Goal: Task Accomplishment & Management: Use online tool/utility

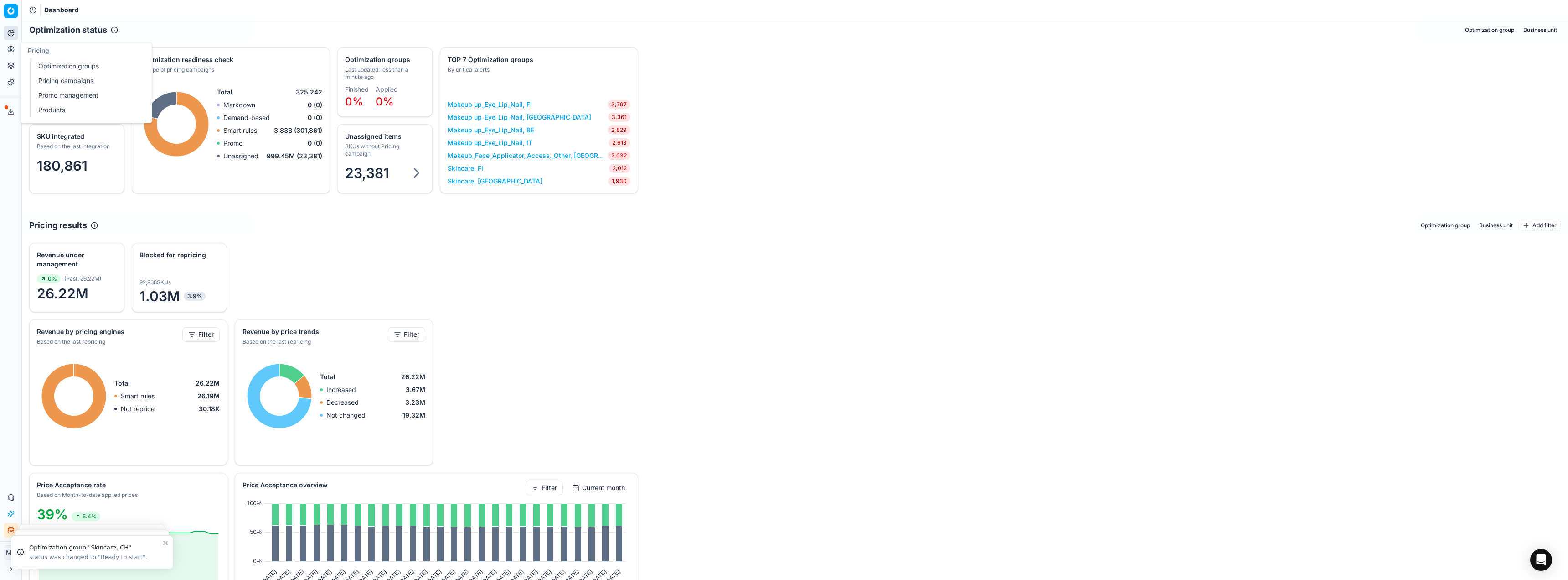
click at [10, 47] on icon at bounding box center [10, 49] width 7 height 7
click at [52, 64] on link "Optimization groups" at bounding box center [87, 66] width 107 height 13
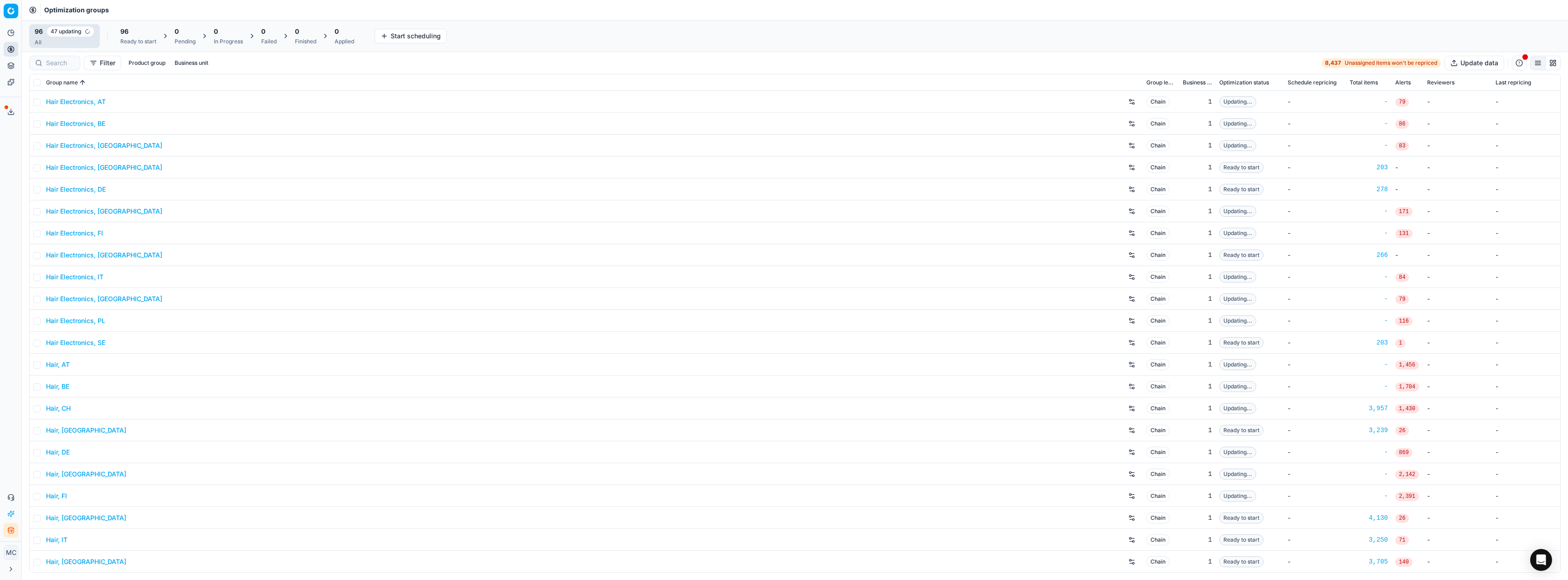
click at [135, 37] on div "96 Ready to start" at bounding box center [138, 36] width 36 height 19
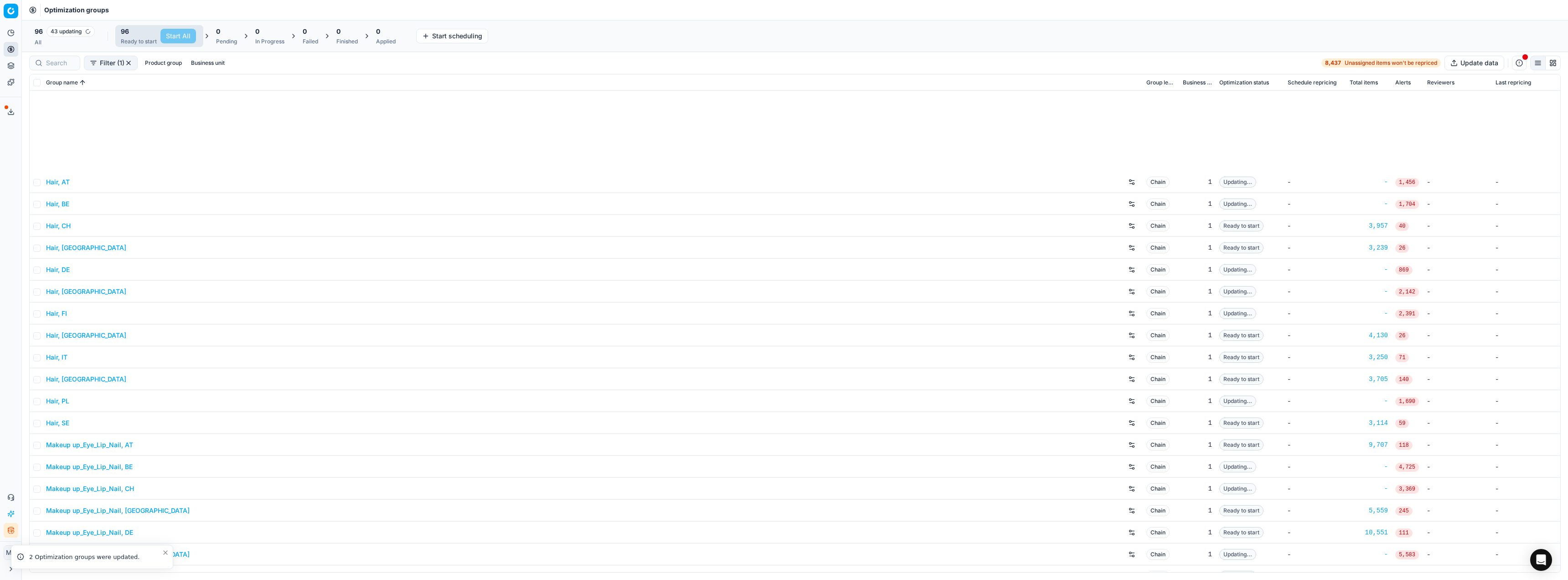
scroll to position [365, 0]
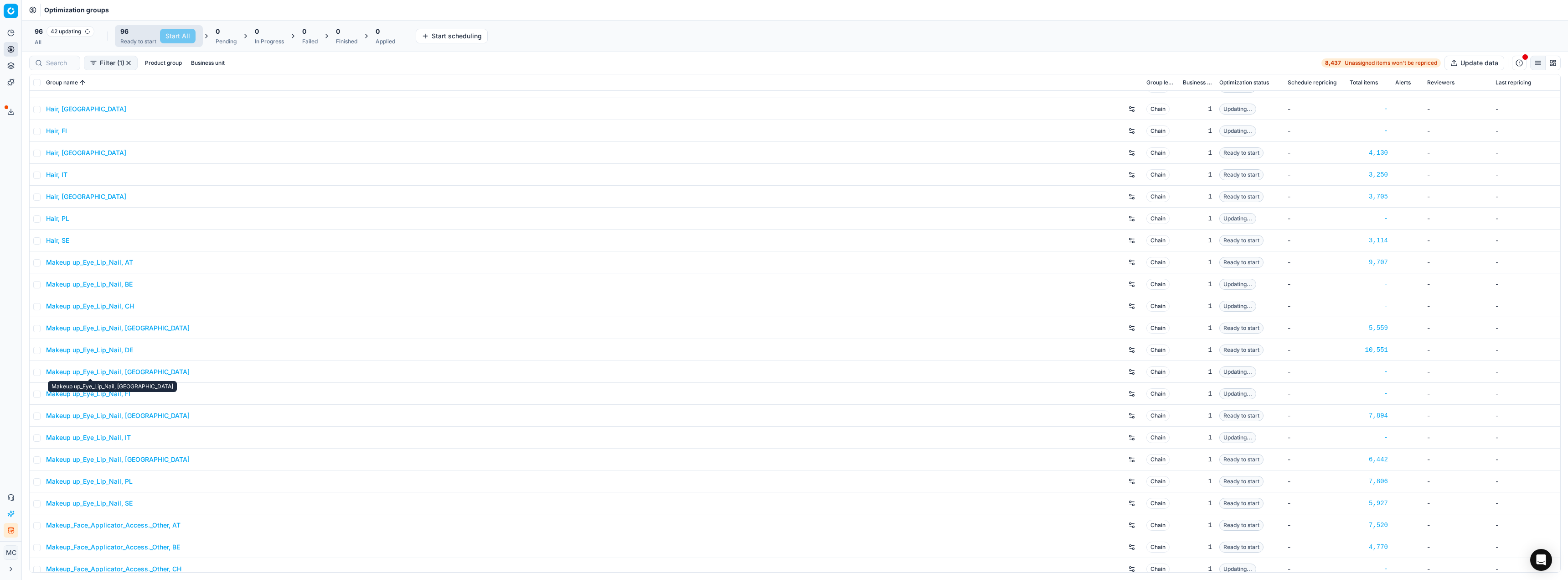
click at [126, 349] on link "Makeup up_Eye_Lip_Nail, DE" at bounding box center [89, 349] width 87 height 9
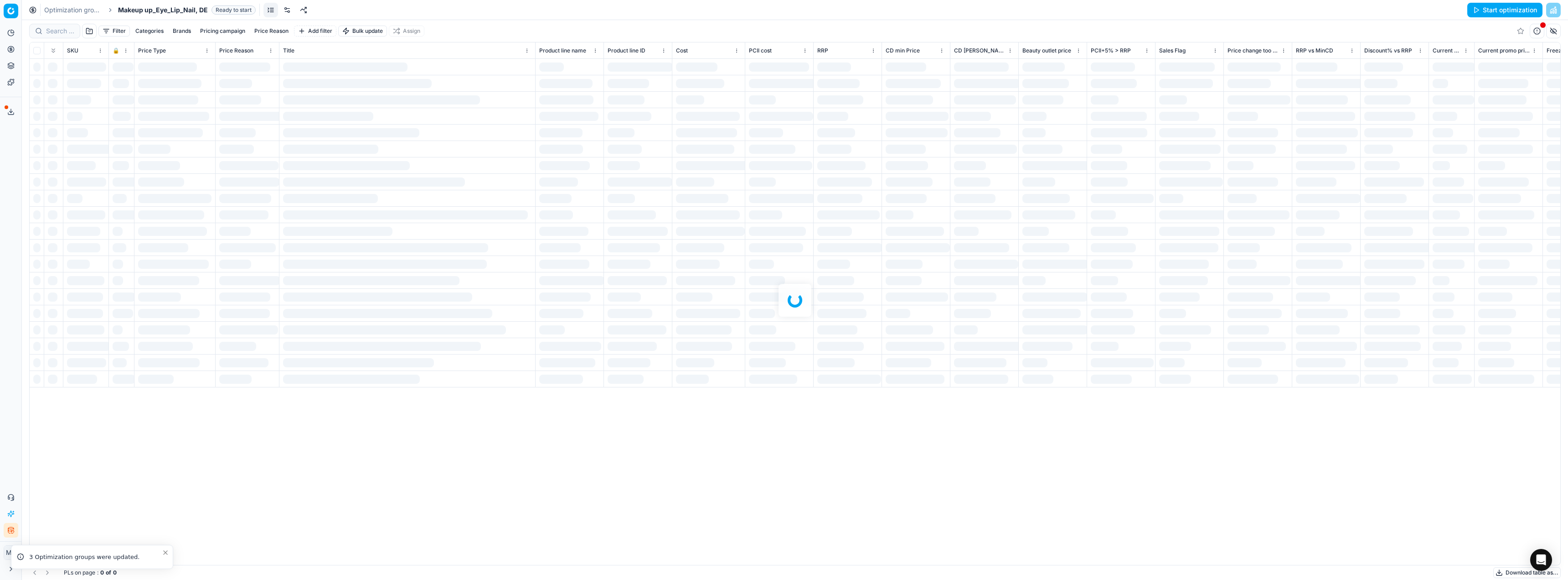
click at [286, 7] on link at bounding box center [286, 10] width 15 height 15
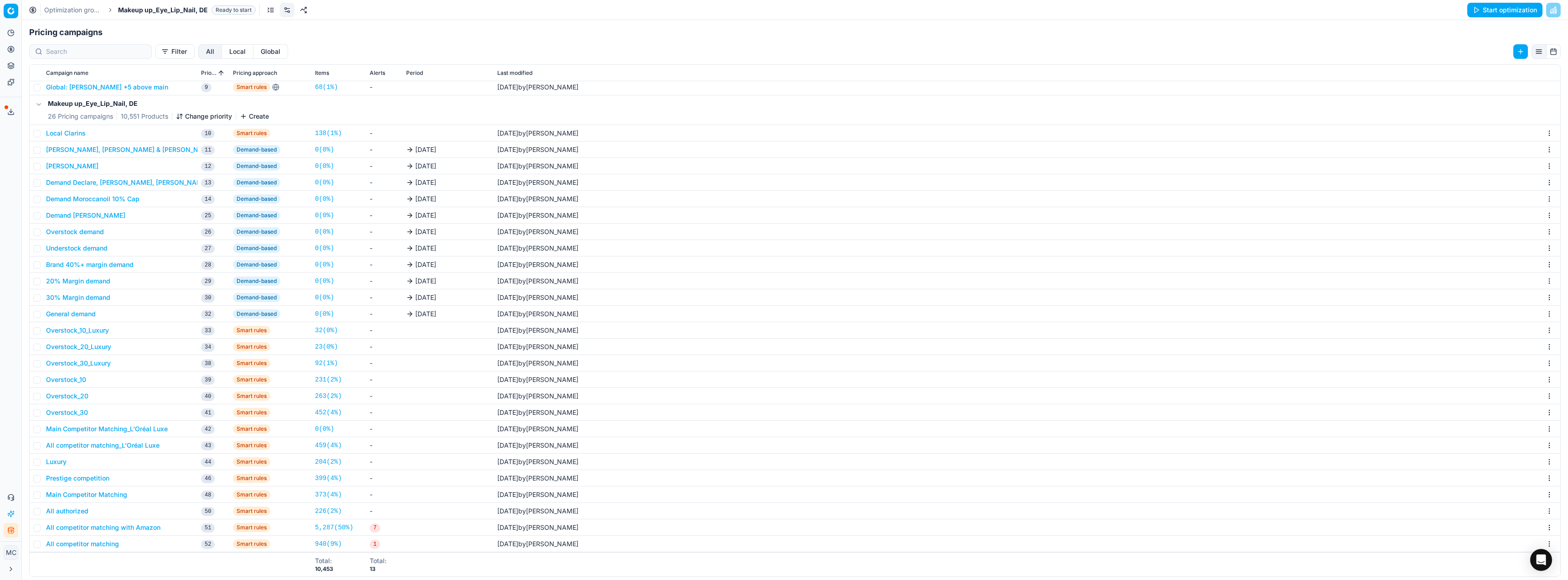
scroll to position [137, 0]
click at [143, 449] on button "All competitor matching_L'Oréal Luxe" at bounding box center [103, 444] width 113 height 9
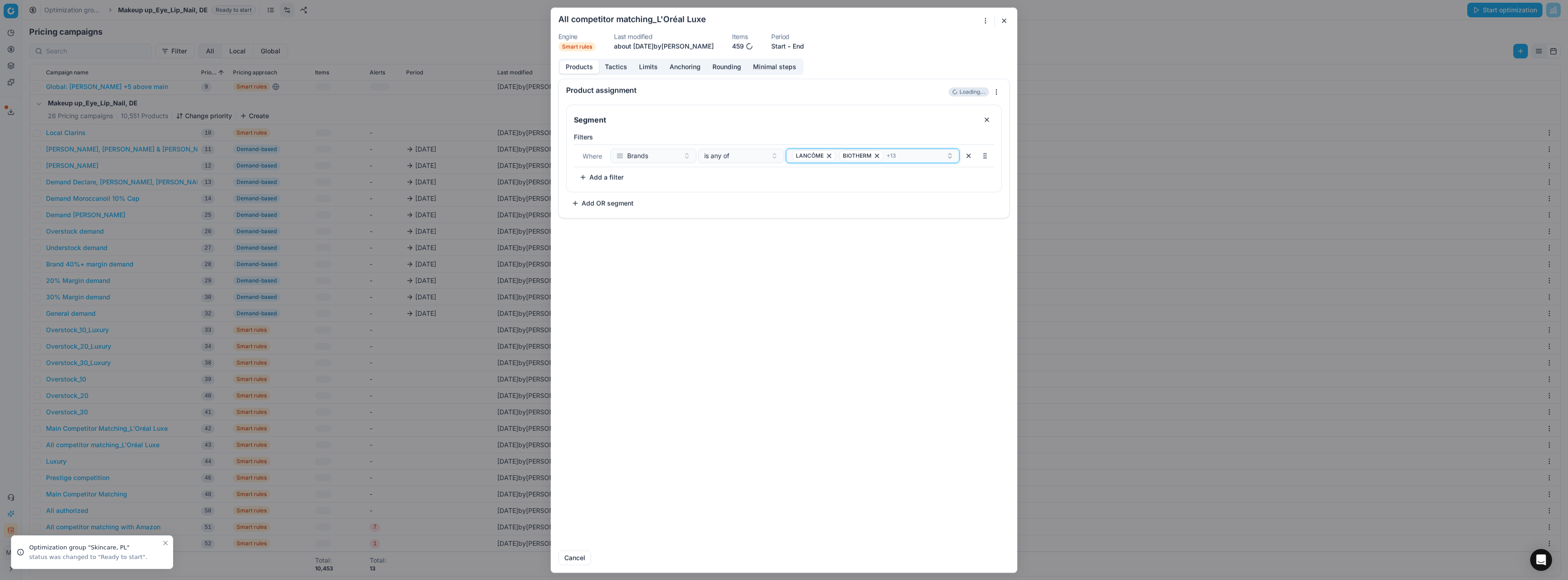
click at [944, 162] on button "LANCÔME BIOTHERM + 13" at bounding box center [873, 156] width 174 height 15
type input "yv"
click at [865, 67] on div "Products Tactics Limits Anchoring Rounding Minimal steps Product assignment 399…" at bounding box center [784, 300] width 465 height 484
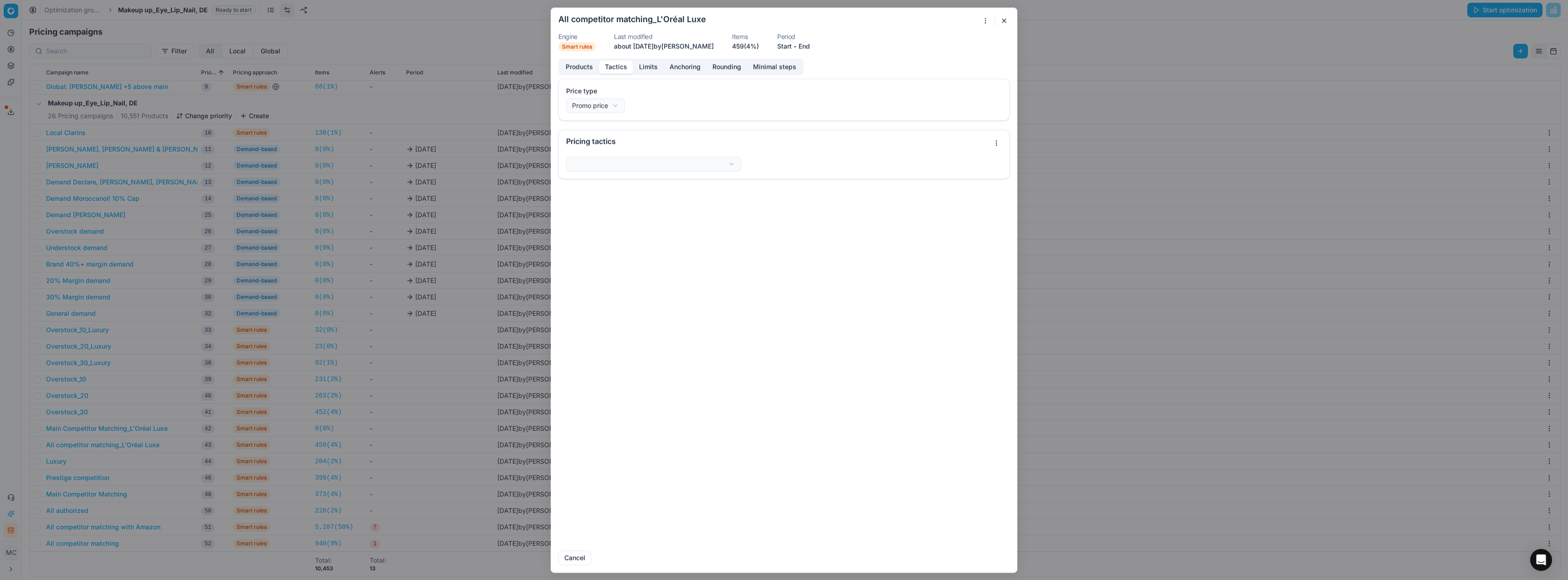
click at [614, 73] on button "Tactics" at bounding box center [616, 67] width 34 height 14
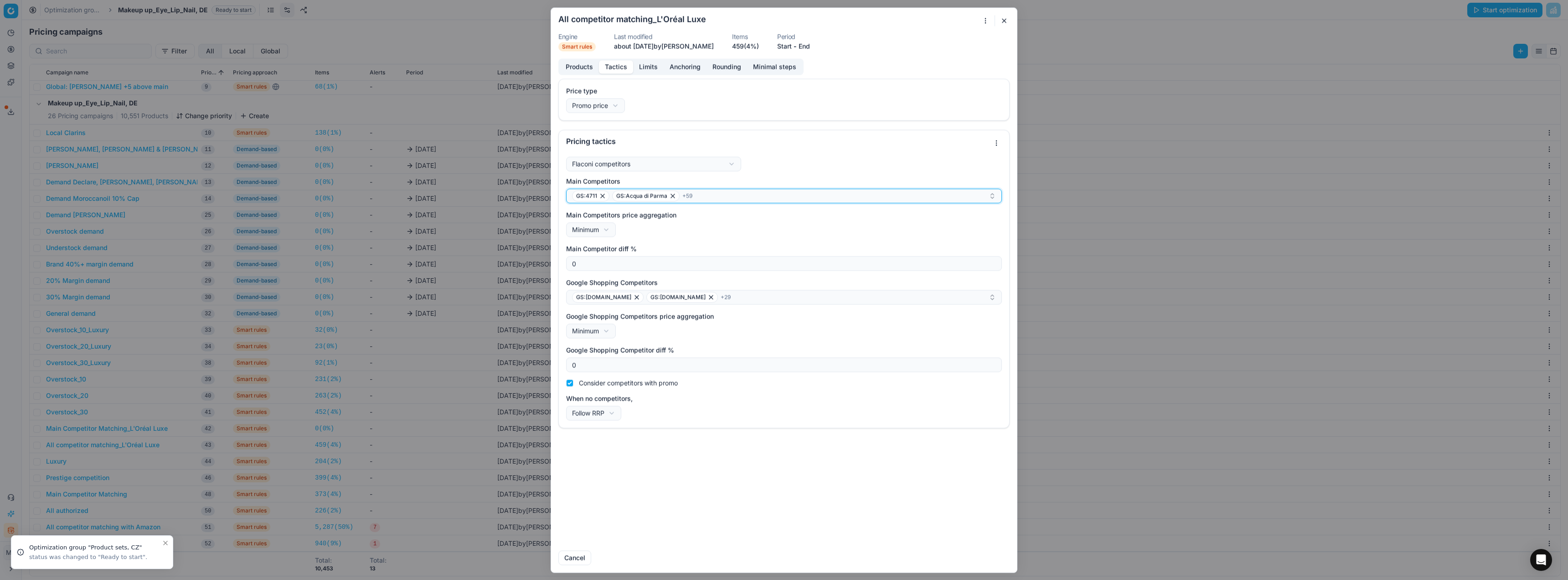
click at [719, 199] on div "GS:4711 GS:Acqua di Parma + 59" at bounding box center [780, 195] width 416 height 11
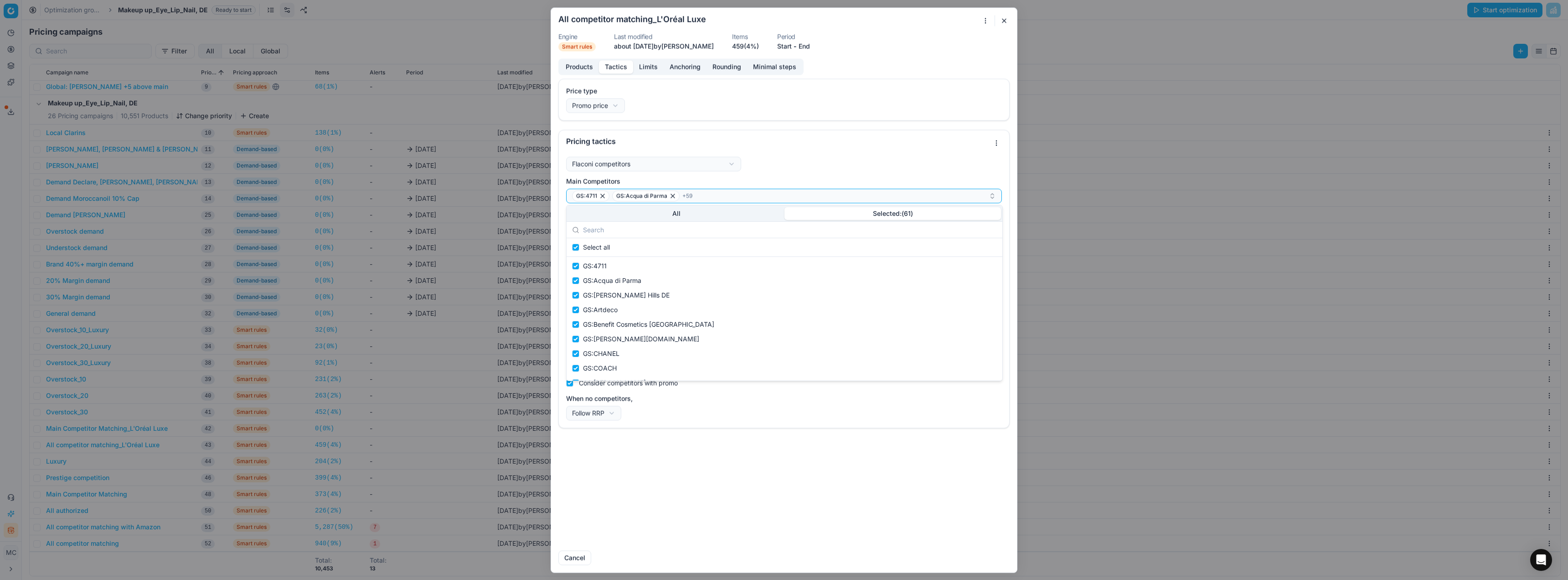
click at [904, 211] on button "Selected: ( 61 )" at bounding box center [892, 213] width 216 height 13
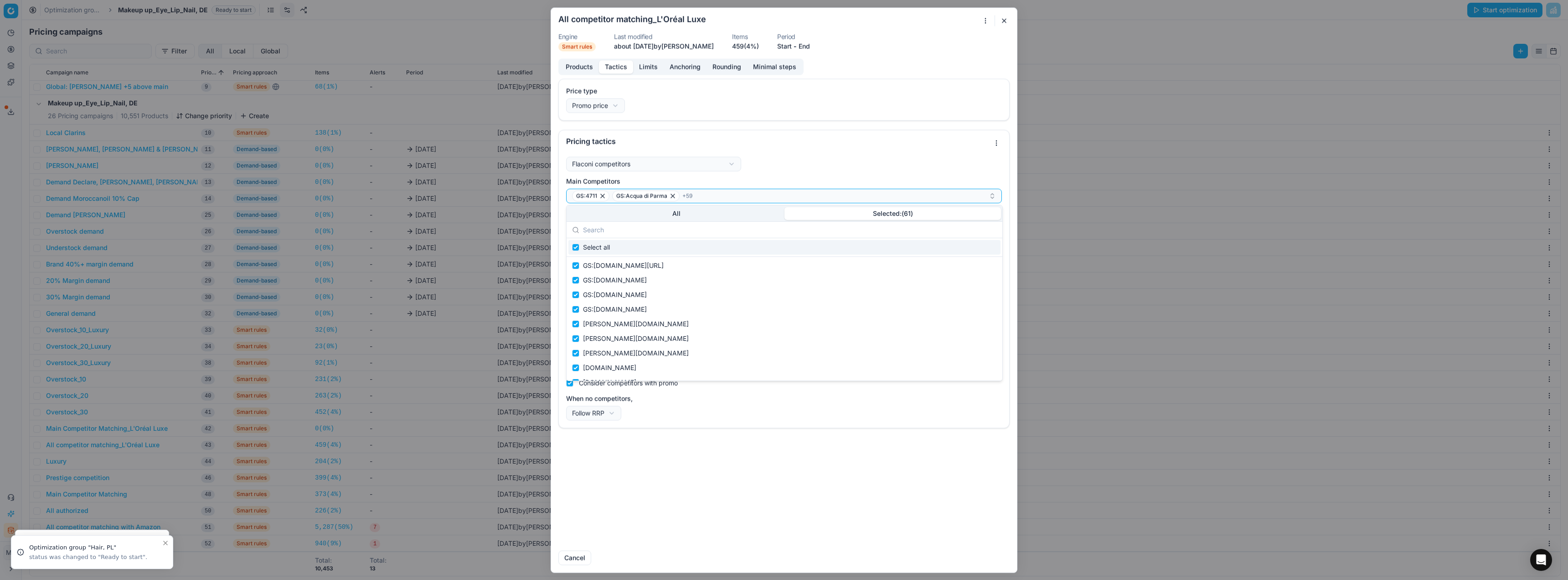
click at [854, 139] on div "Pricing tactics" at bounding box center [777, 140] width 423 height 7
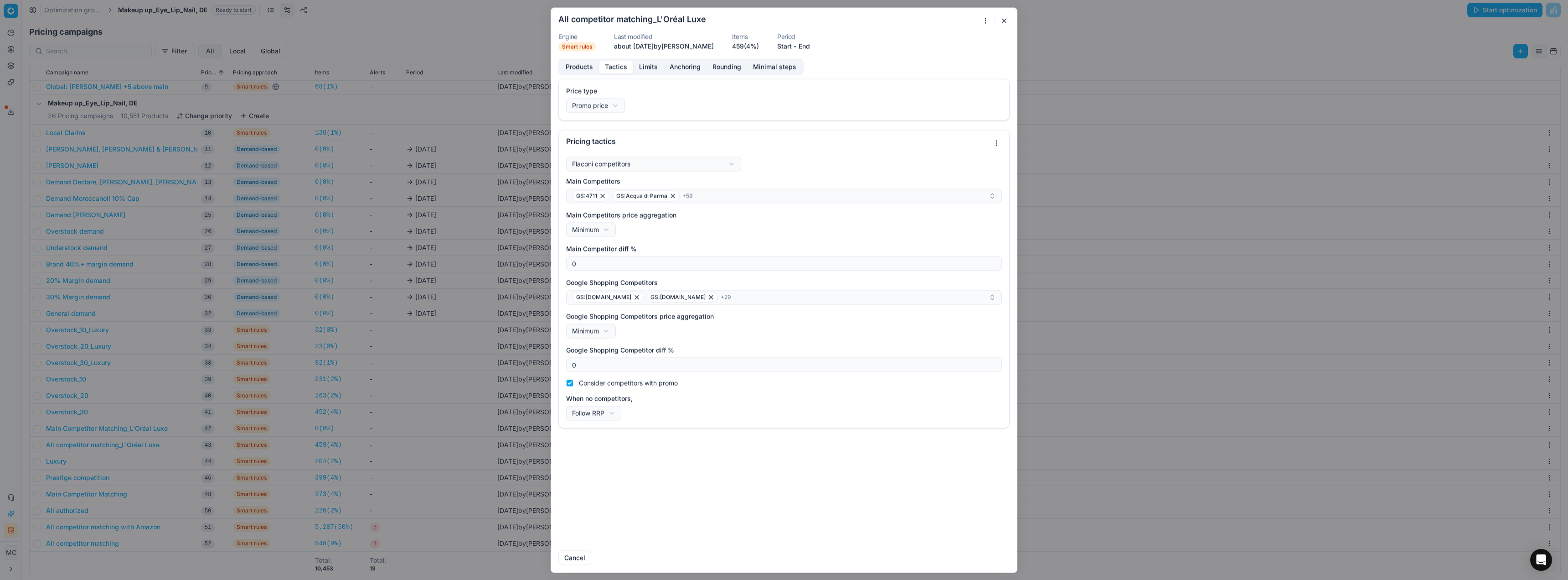
click at [1003, 22] on button "button" at bounding box center [1004, 20] width 11 height 11
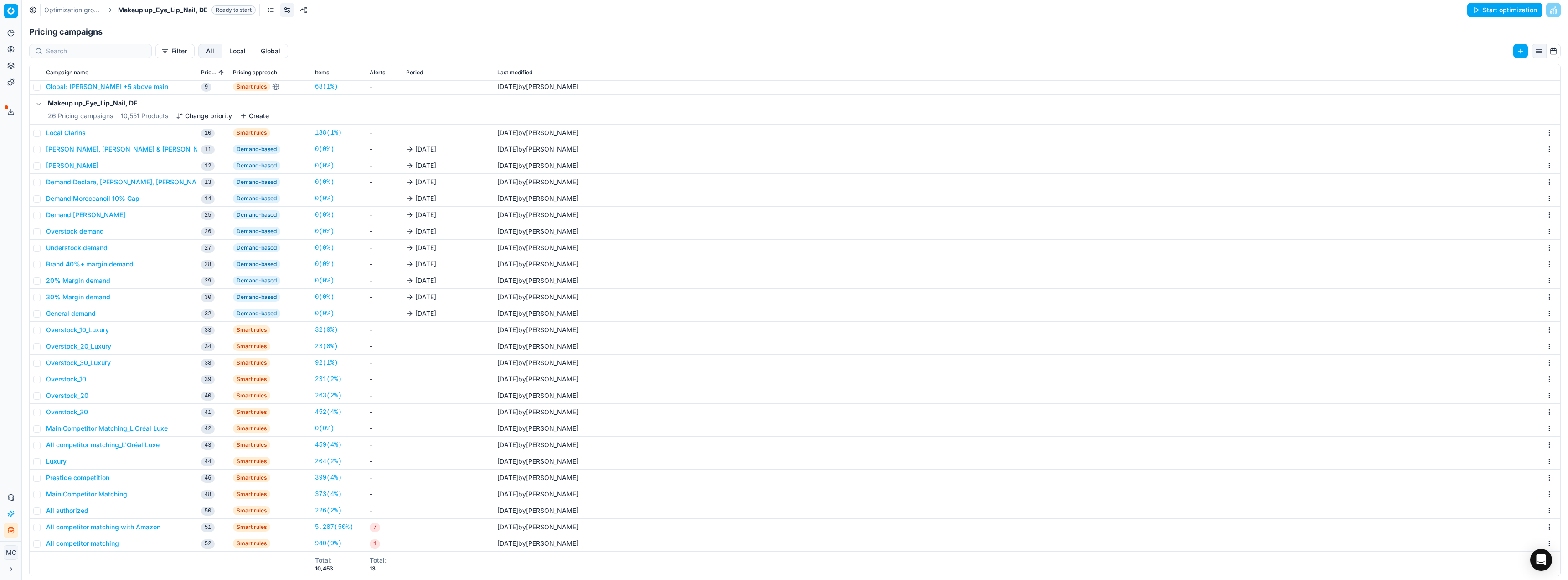
click at [154, 425] on button "Main Competitor Matching_L'Oréal Luxe" at bounding box center [107, 427] width 121 height 9
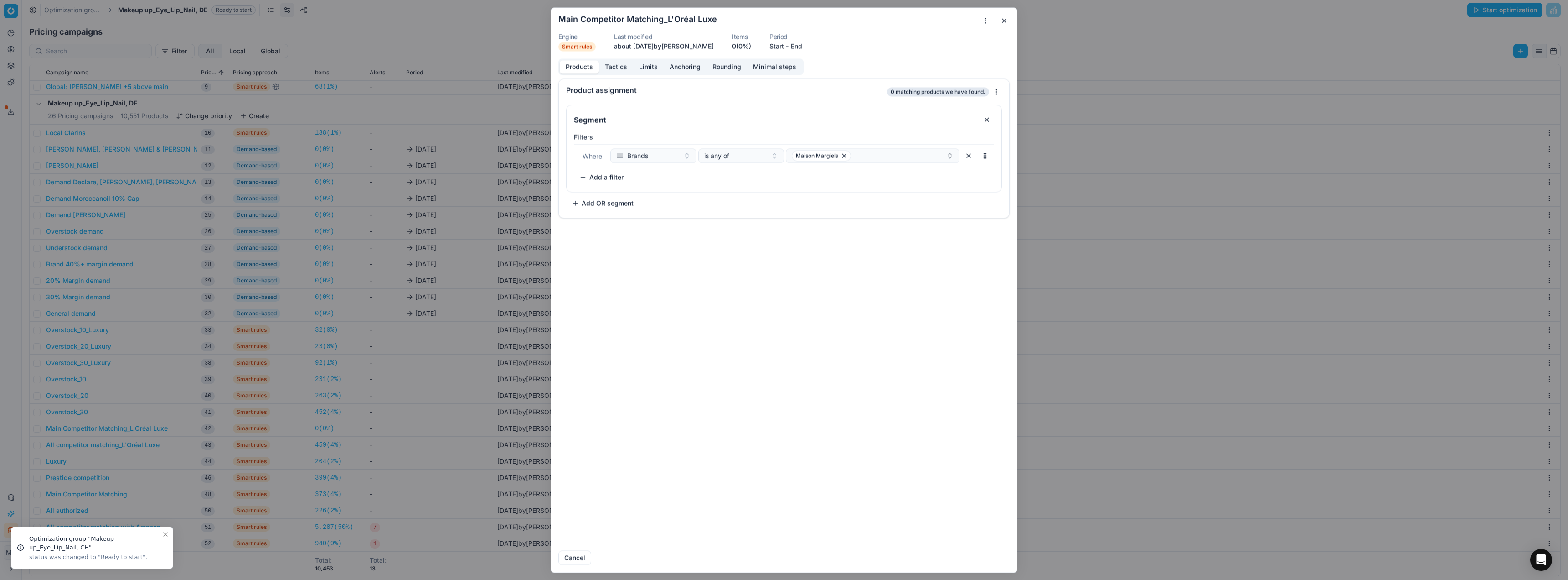
click at [1005, 21] on button "button" at bounding box center [1004, 20] width 11 height 11
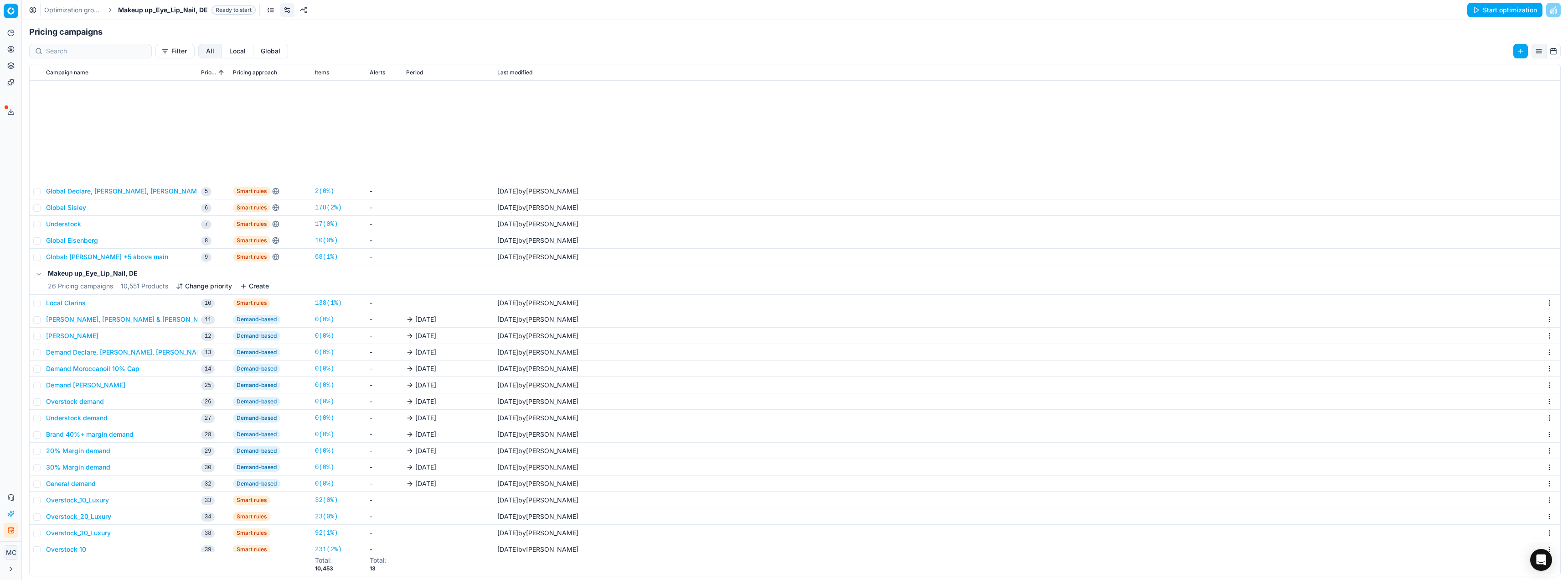
scroll to position [163, 0]
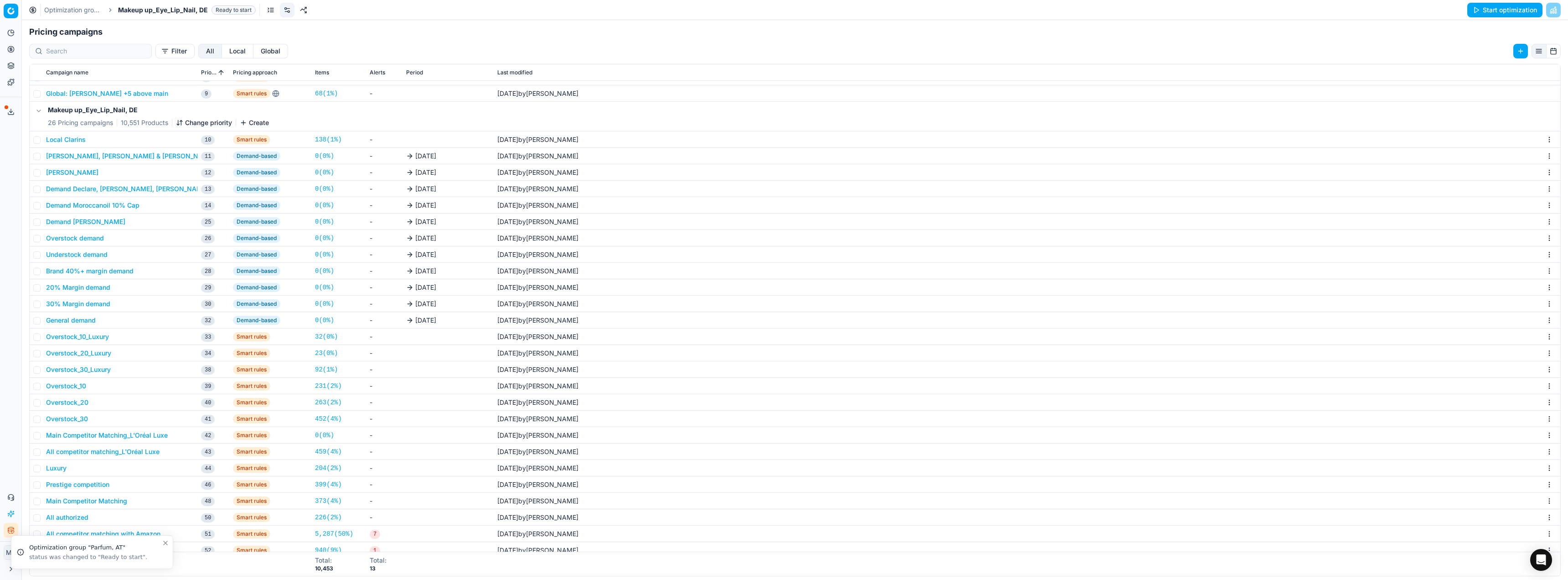
click at [134, 453] on button "All competitor matching_L'Oréal Luxe" at bounding box center [103, 451] width 113 height 9
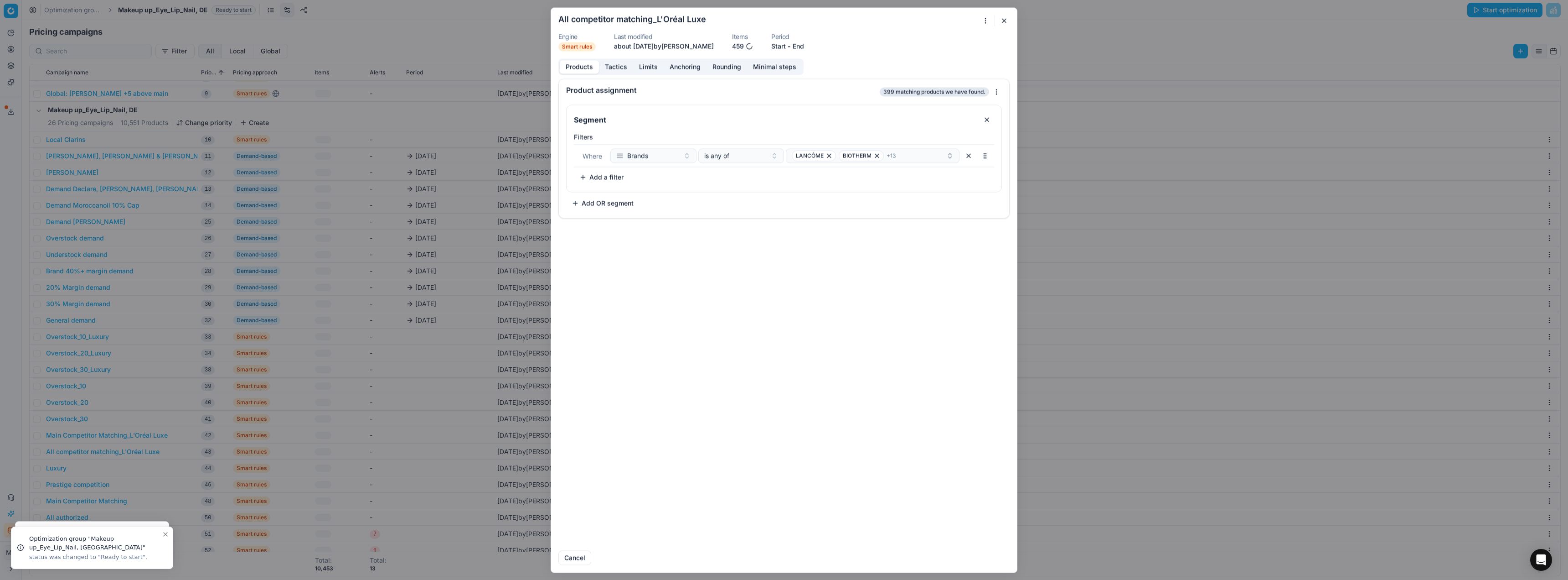
click at [620, 66] on button "Tactics" at bounding box center [616, 67] width 34 height 14
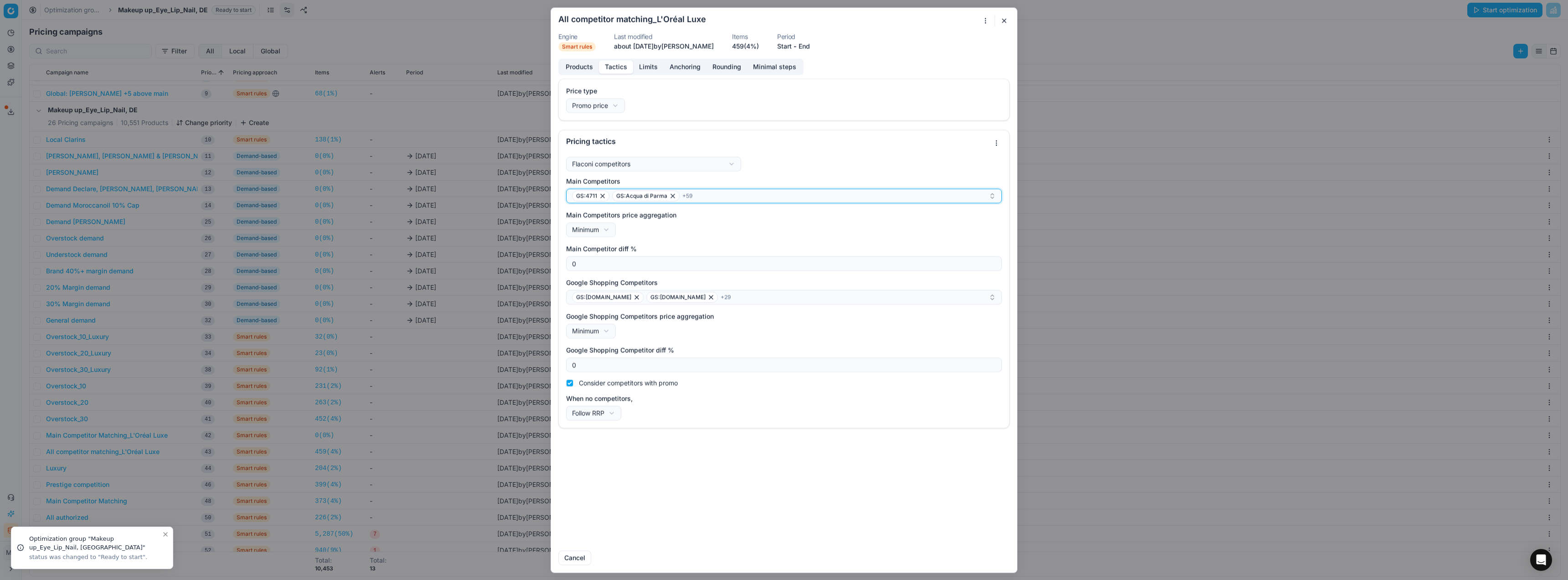
click at [747, 200] on div "GS:4711 GS:Acqua di Parma + 59" at bounding box center [780, 195] width 416 height 11
click at [882, 213] on button "Selected: ( 61 )" at bounding box center [892, 213] width 216 height 13
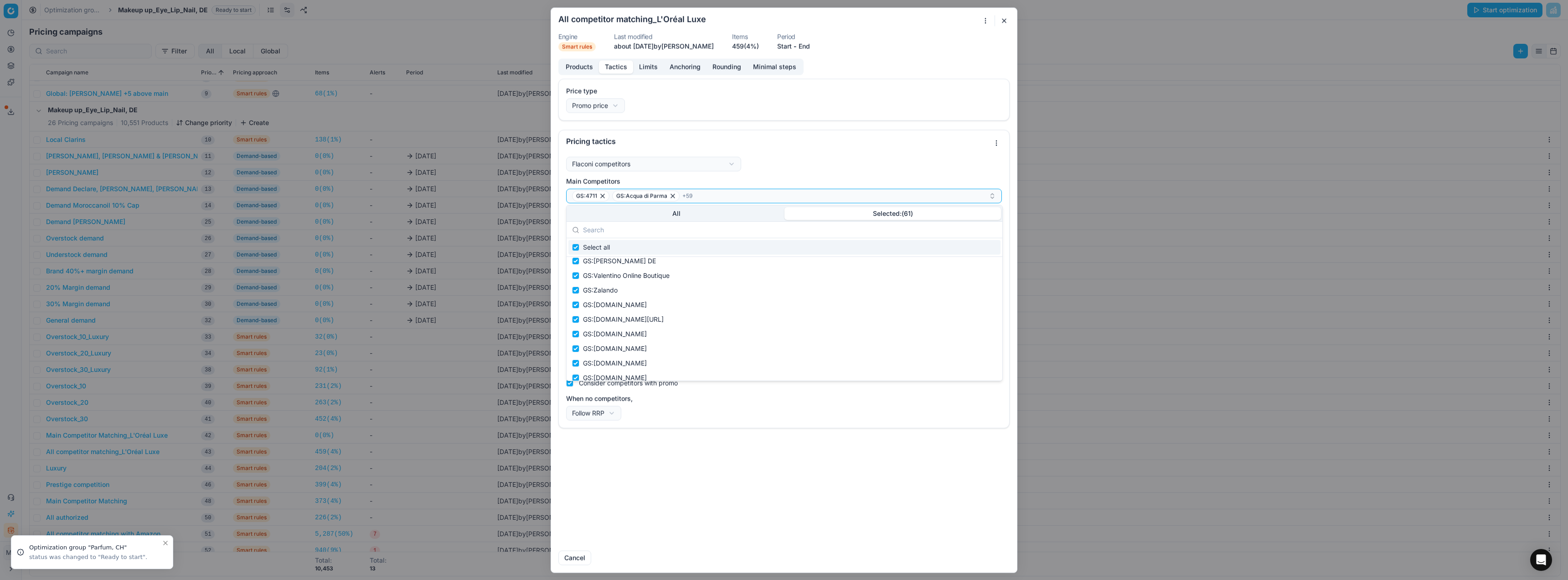
scroll to position [607, 0]
click at [1121, 347] on div "We are saving PC settings. Please wait, it should take a few minutes All compet…" at bounding box center [784, 290] width 1568 height 580
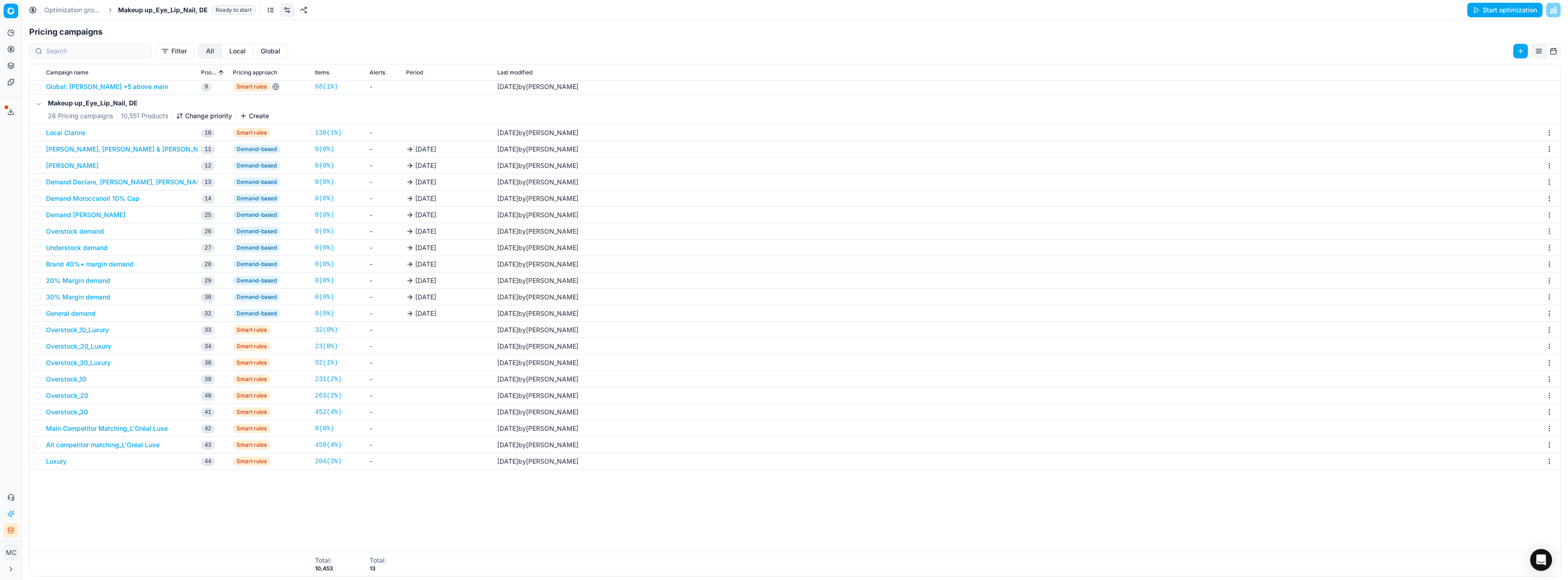
scroll to position [0, 0]
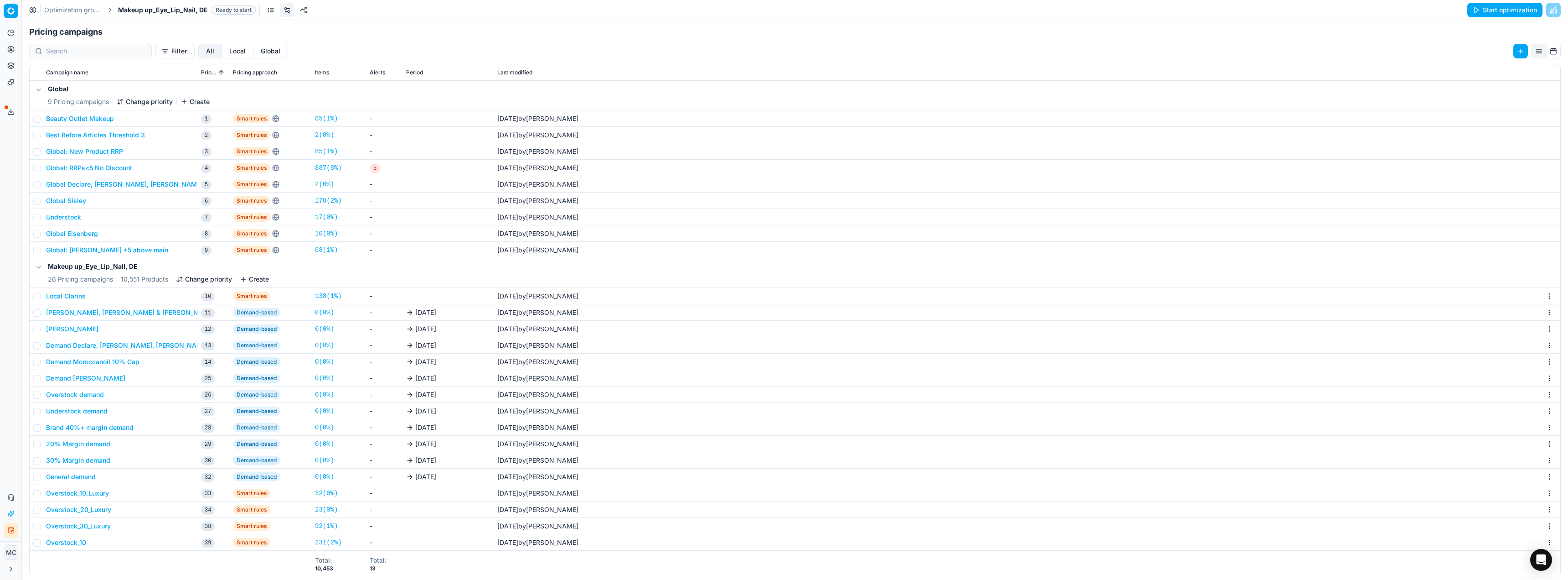
click at [191, 8] on span "Makeup up_Eye_Lip_Nail, DE" at bounding box center [163, 10] width 90 height 9
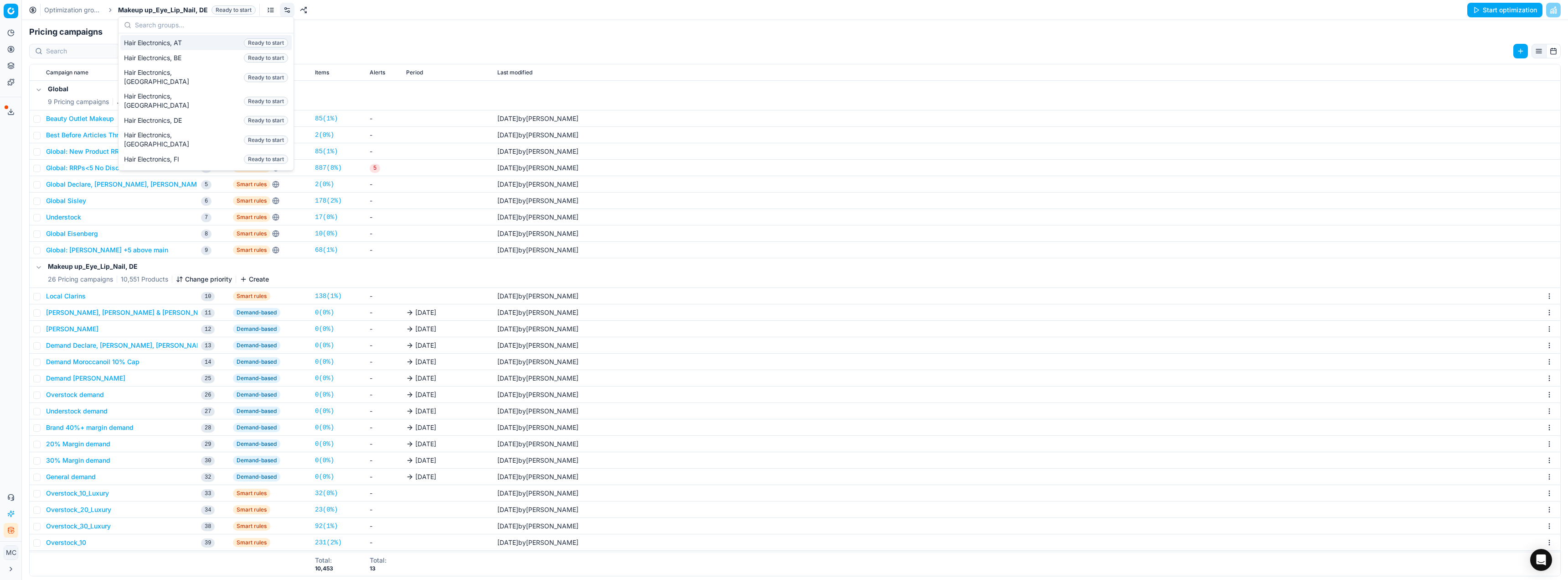
click at [163, 25] on input "text" at bounding box center [211, 24] width 153 height 19
type input "par"
click at [169, 101] on div "Parfum, DE Ready to start" at bounding box center [205, 102] width 171 height 15
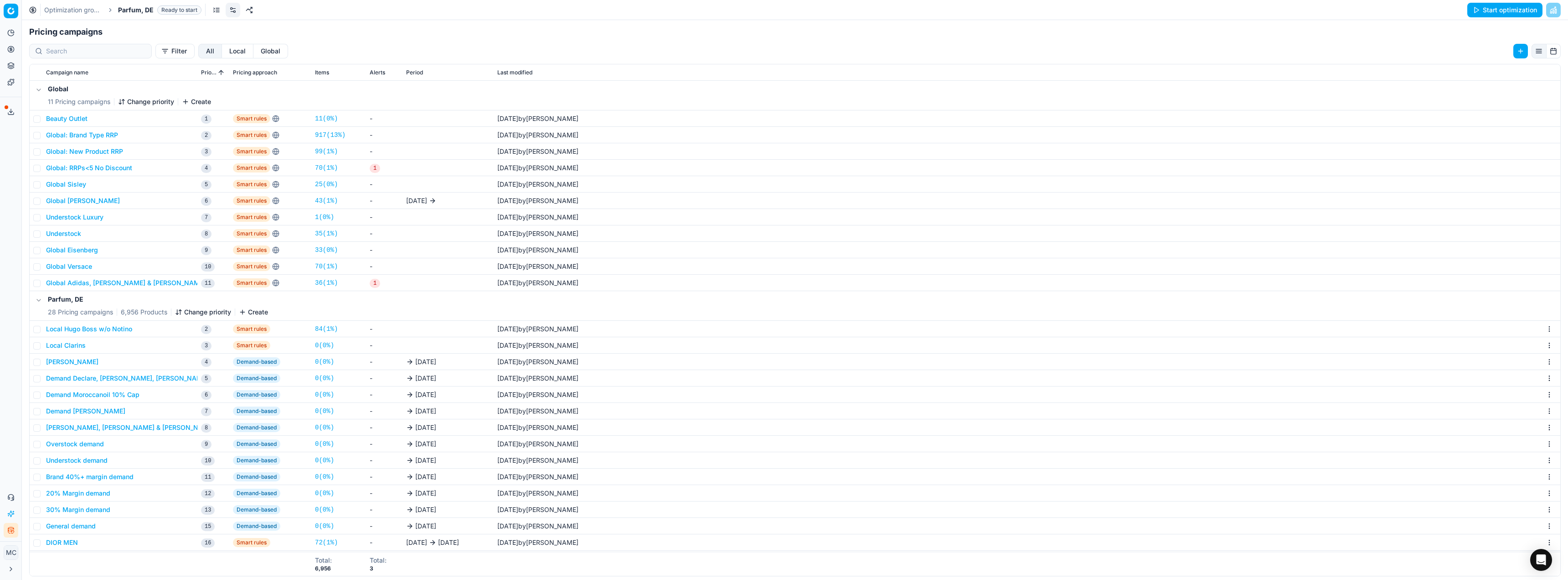
scroll to position [46, 0]
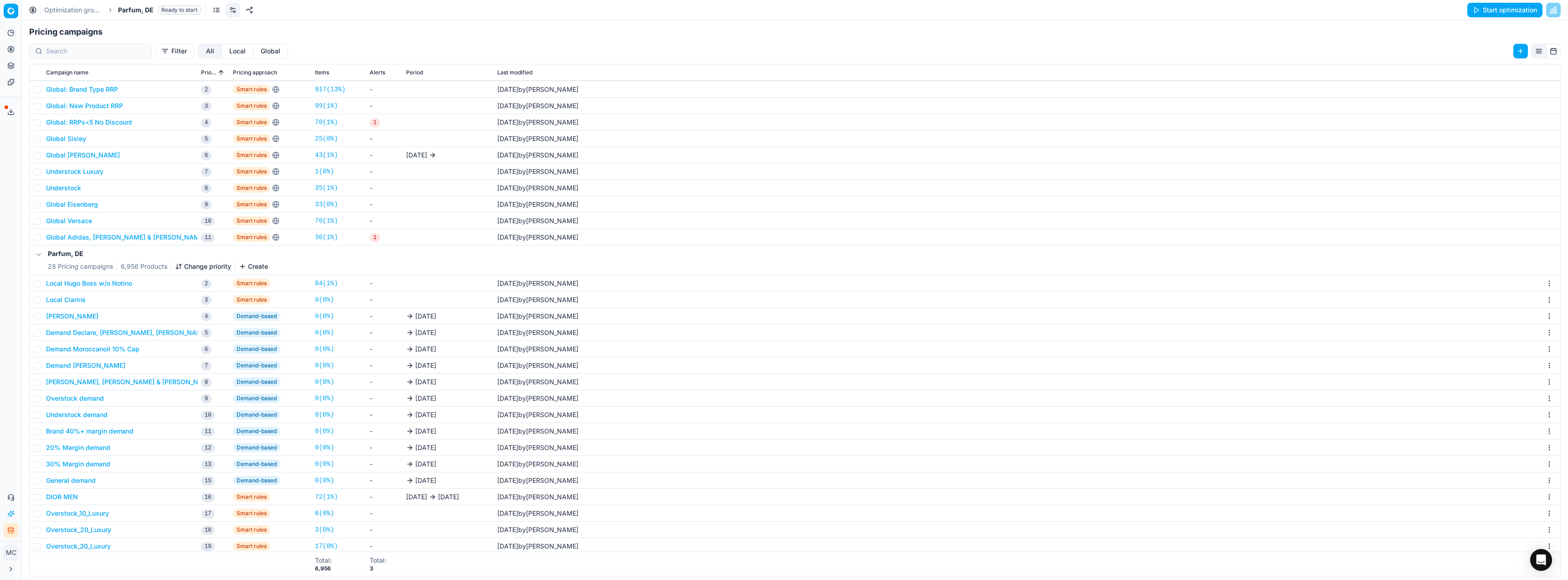
click at [76, 497] on button "DIOR MEN" at bounding box center [62, 496] width 32 height 9
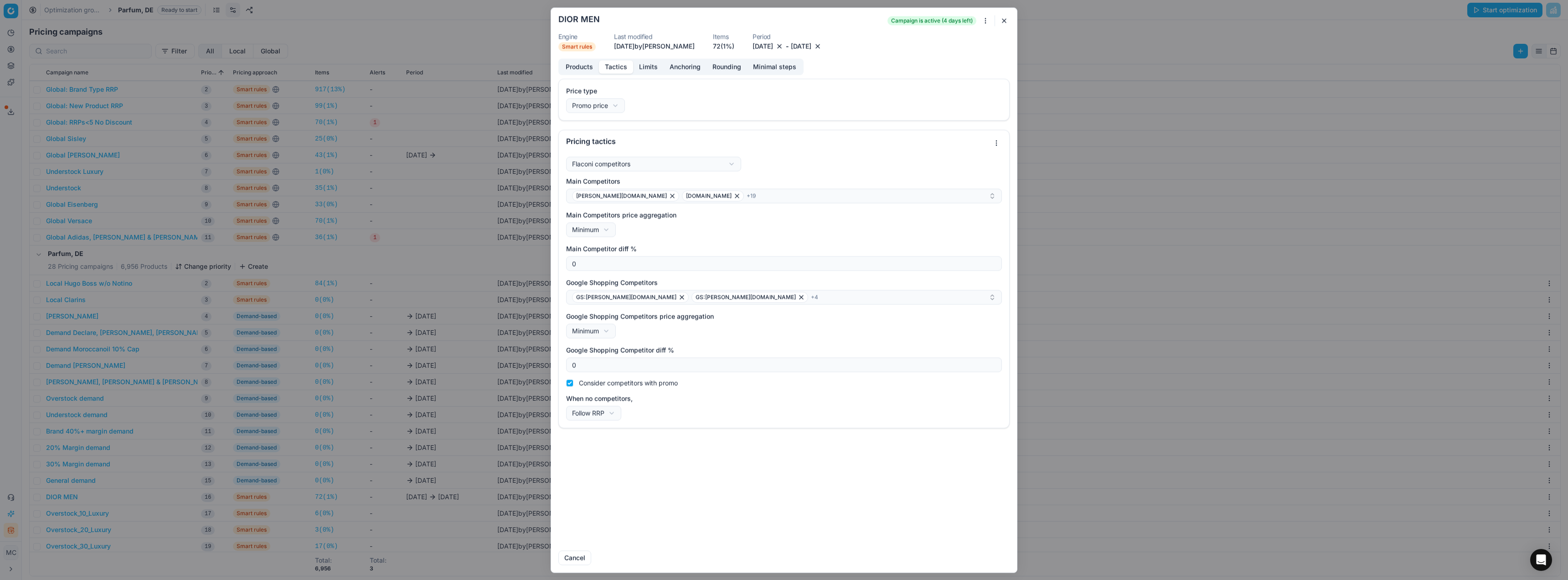
click at [628, 72] on button "Tactics" at bounding box center [616, 67] width 34 height 14
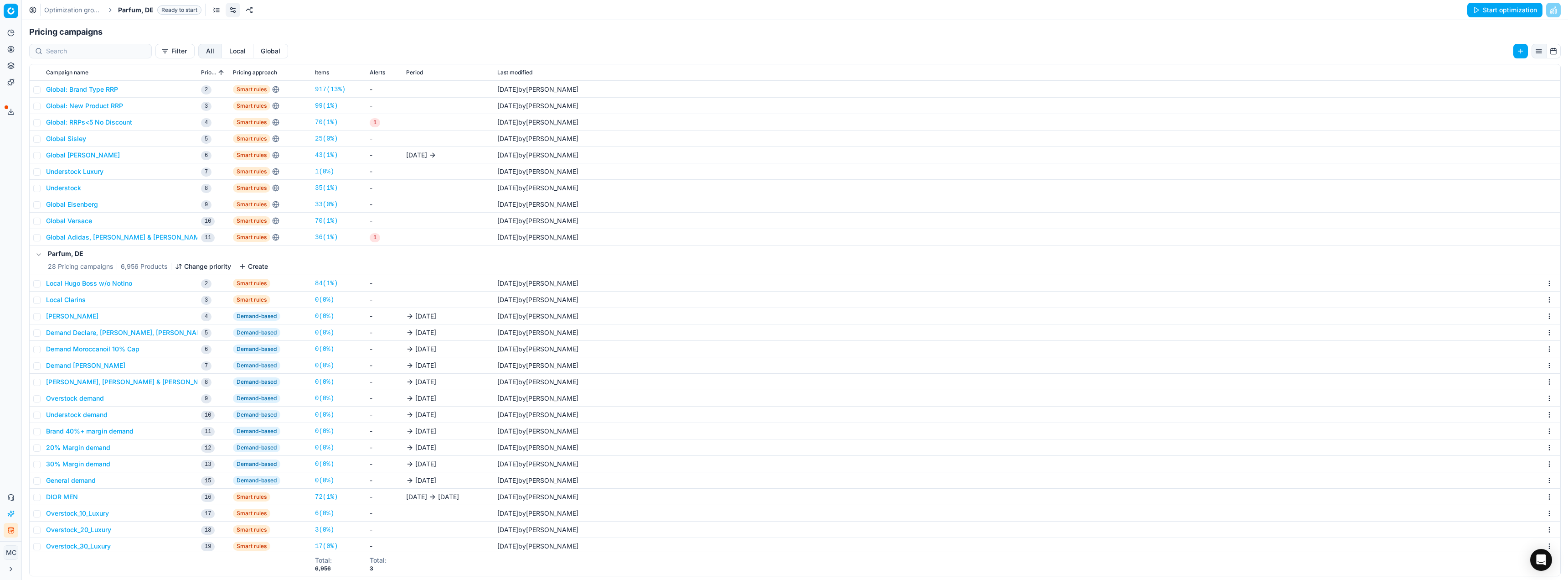
click at [1153, 102] on div "We are saving PC settings. Please wait, it should take a few minutes DIOR MEN C…" at bounding box center [784, 290] width 1568 height 580
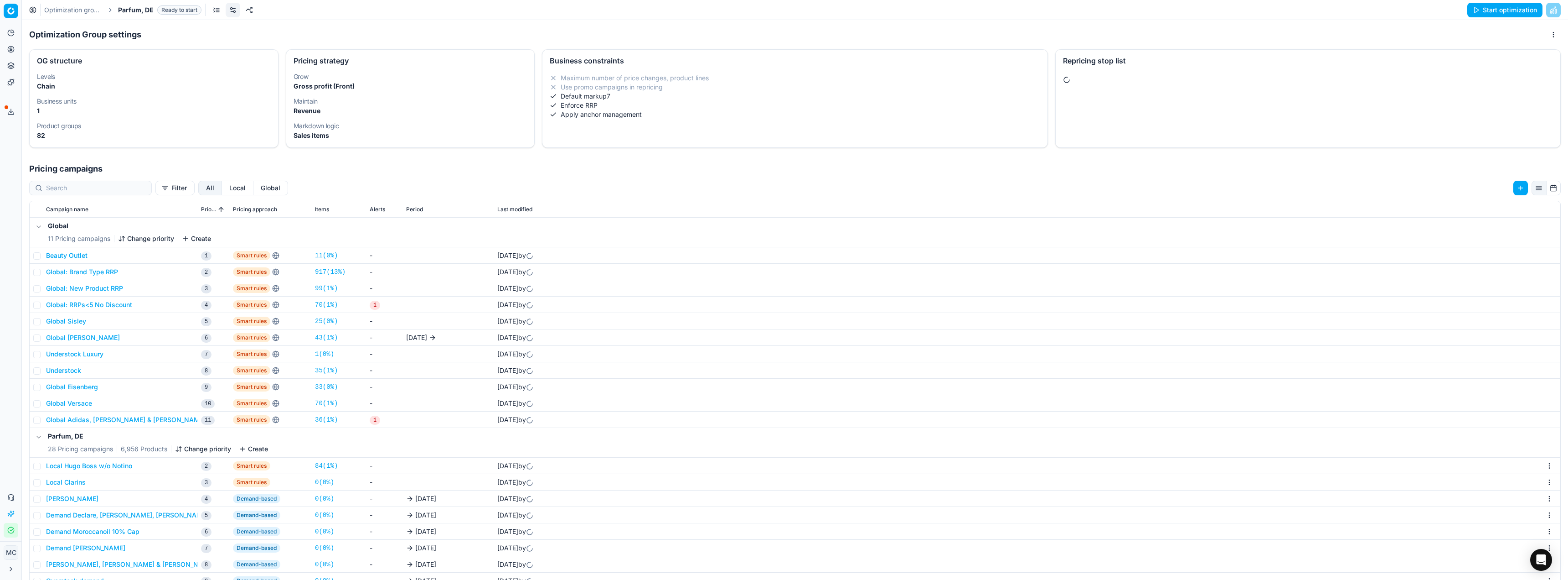
click at [12, 54] on button "Pricing" at bounding box center [11, 49] width 15 height 15
click at [33, 65] on ul "Optimization groups Pricing campaigns Promo management Products" at bounding box center [88, 88] width 115 height 59
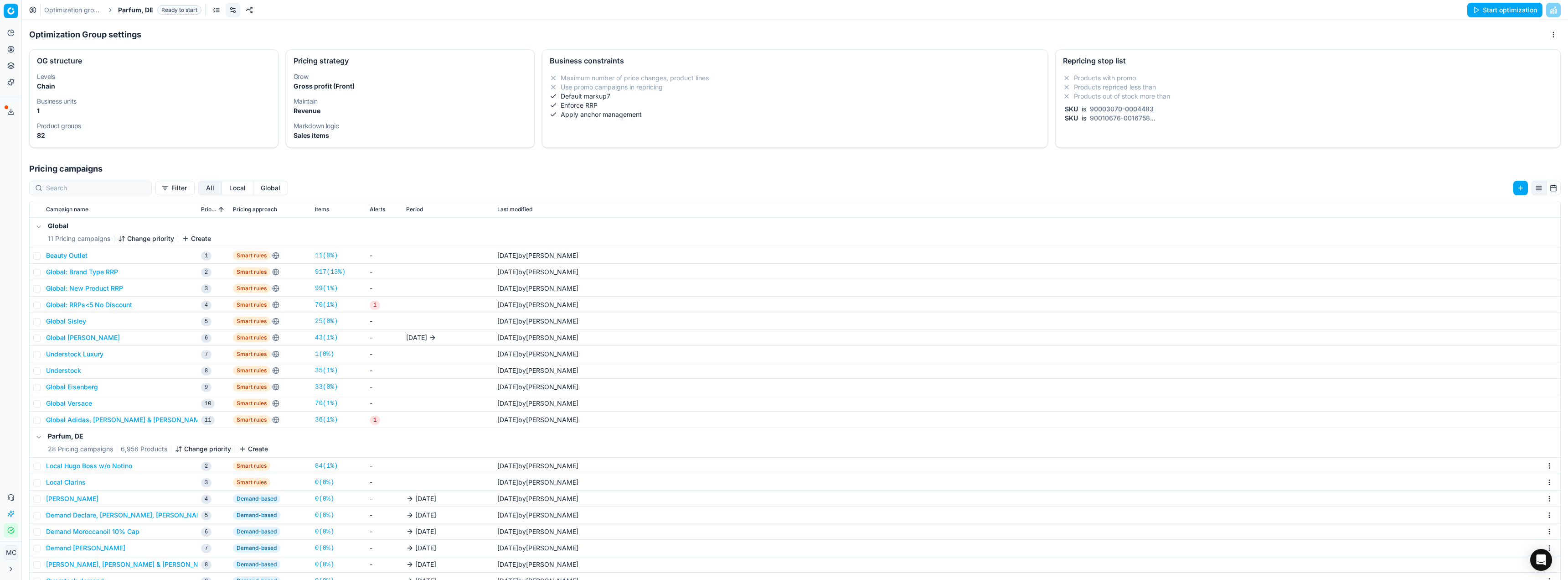
click at [84, 16] on div "Optimization groups Parfum, DE Ready to start Start optimization" at bounding box center [794, 10] width 1546 height 21
click at [88, 13] on link "Optimization groups" at bounding box center [73, 10] width 59 height 9
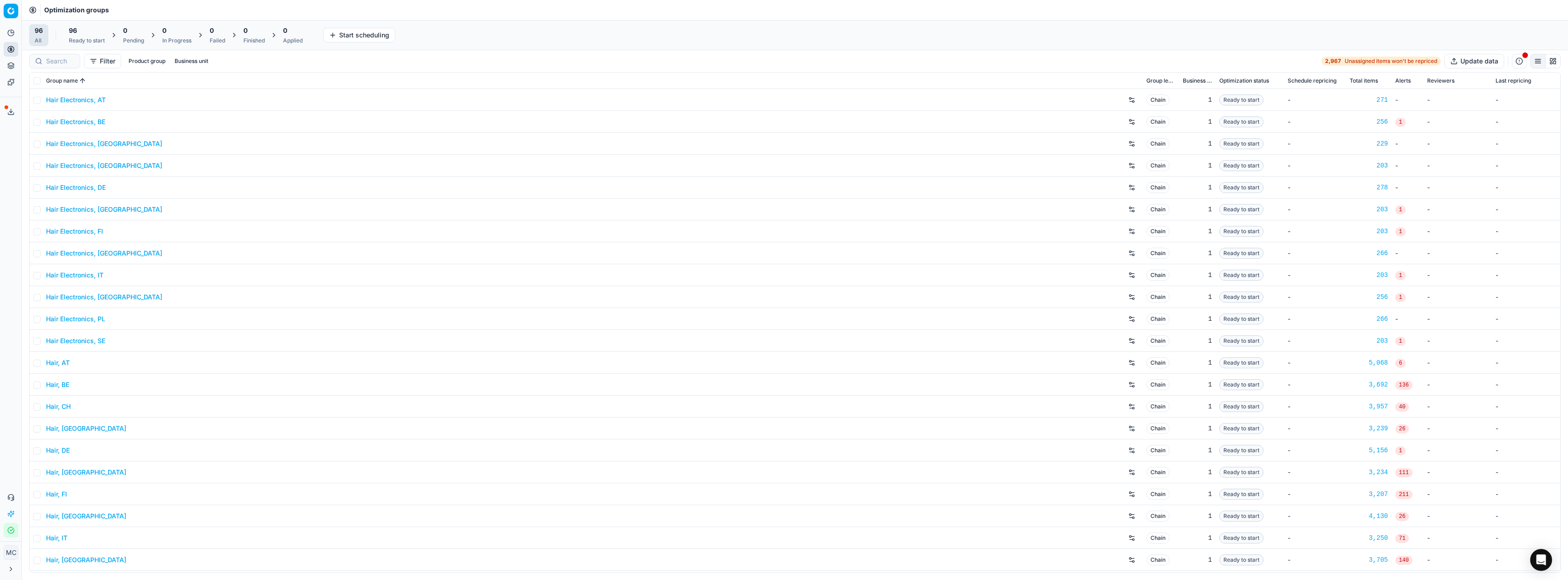
click at [90, 44] on div "96 Ready to start" at bounding box center [87, 35] width 47 height 22
click at [493, 23] on div "96 All 96 Ready to start Start All 0 Pending 0 In Progress 0 Failed 0 Finished …" at bounding box center [794, 35] width 1546 height 30
click at [77, 46] on div "61 Ready to start" at bounding box center [87, 35] width 47 height 22
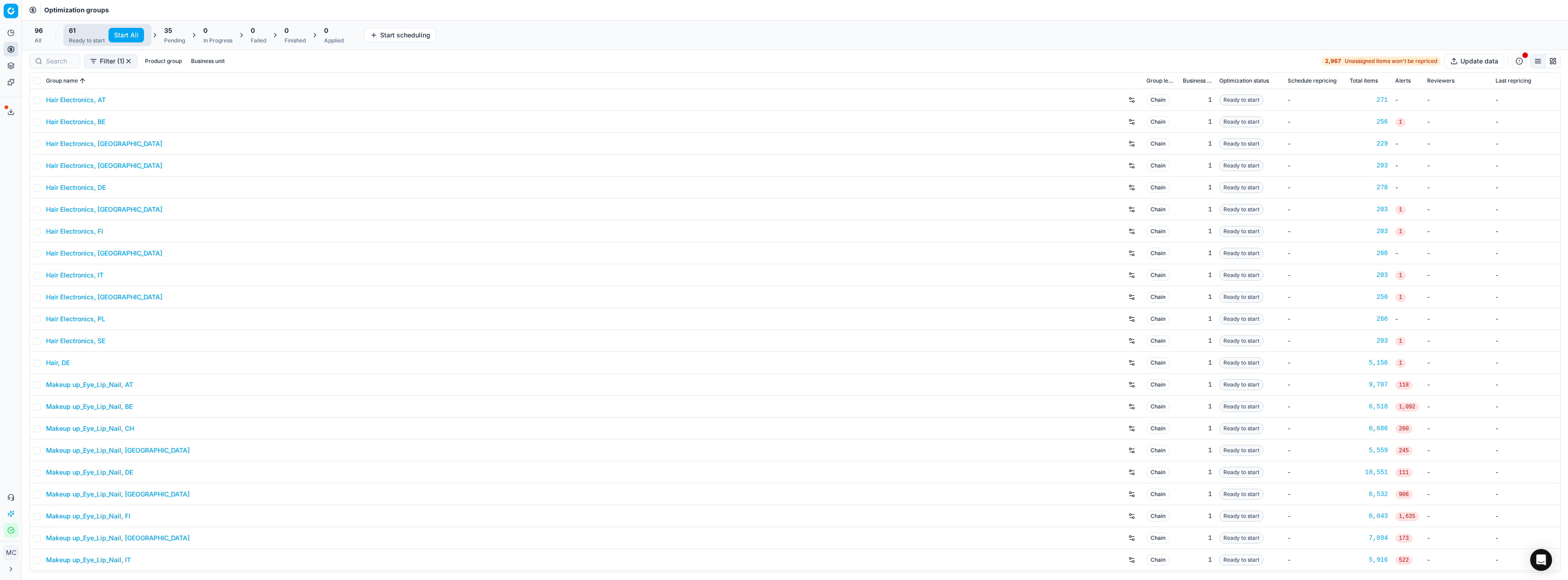
click at [135, 34] on button "Start All" at bounding box center [126, 34] width 35 height 15
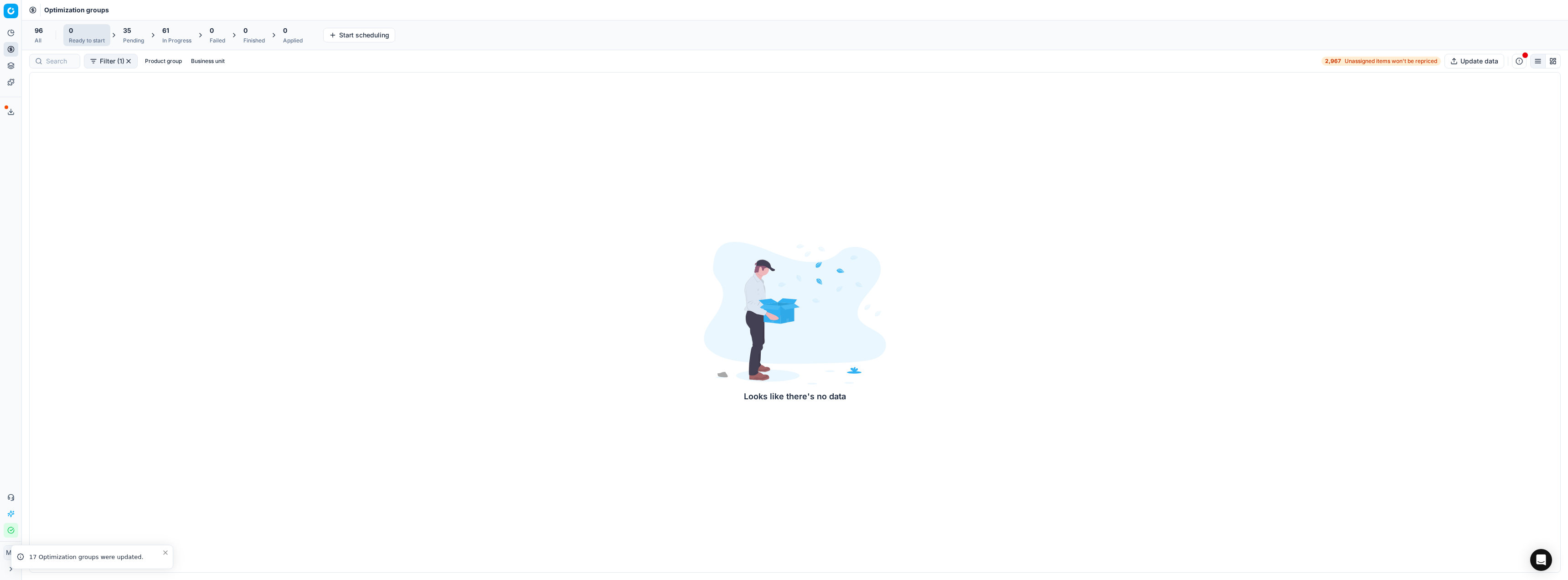
click at [139, 37] on div "Pending" at bounding box center [133, 40] width 21 height 7
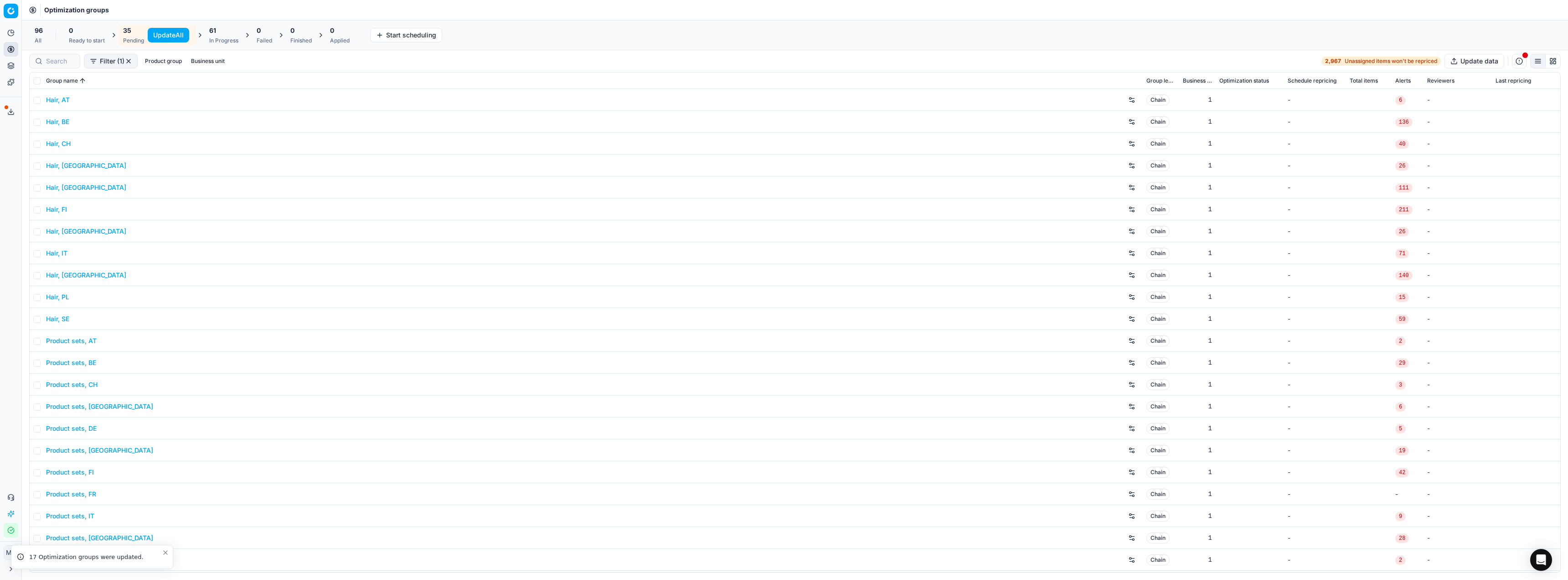
click at [156, 36] on button "Update All" at bounding box center [168, 34] width 41 height 15
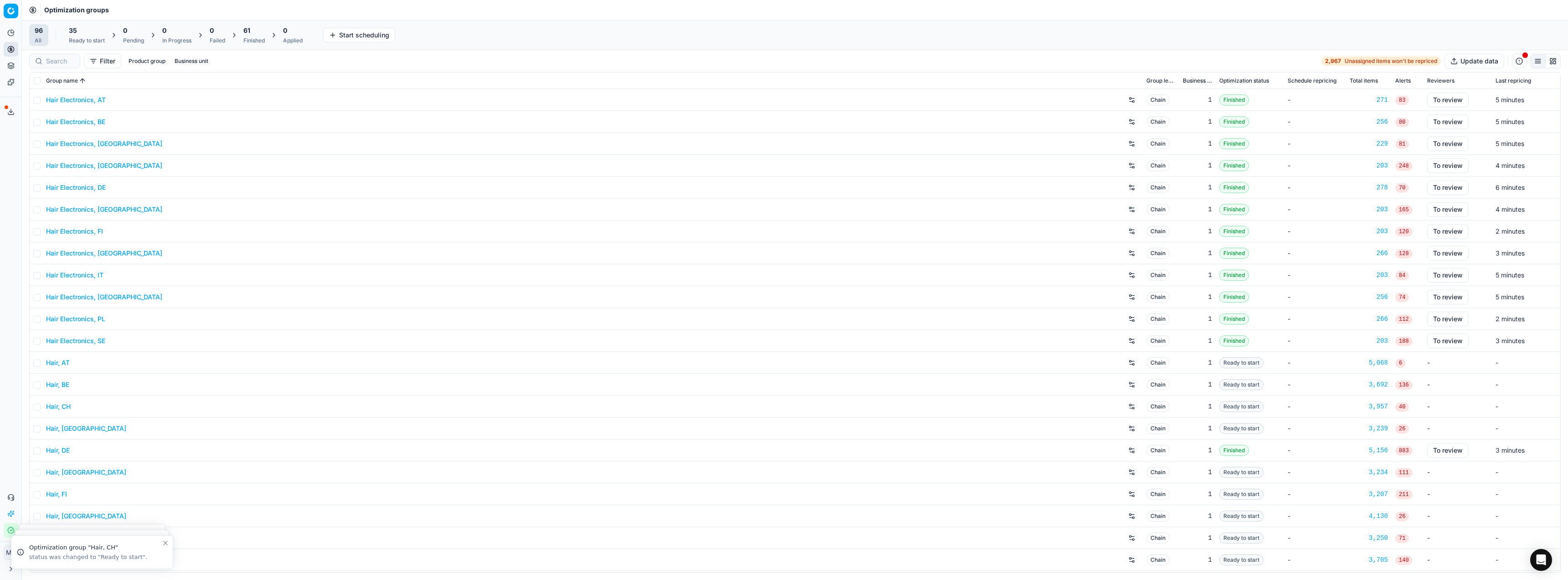
click at [65, 27] on div "35 Ready to start" at bounding box center [87, 35] width 47 height 22
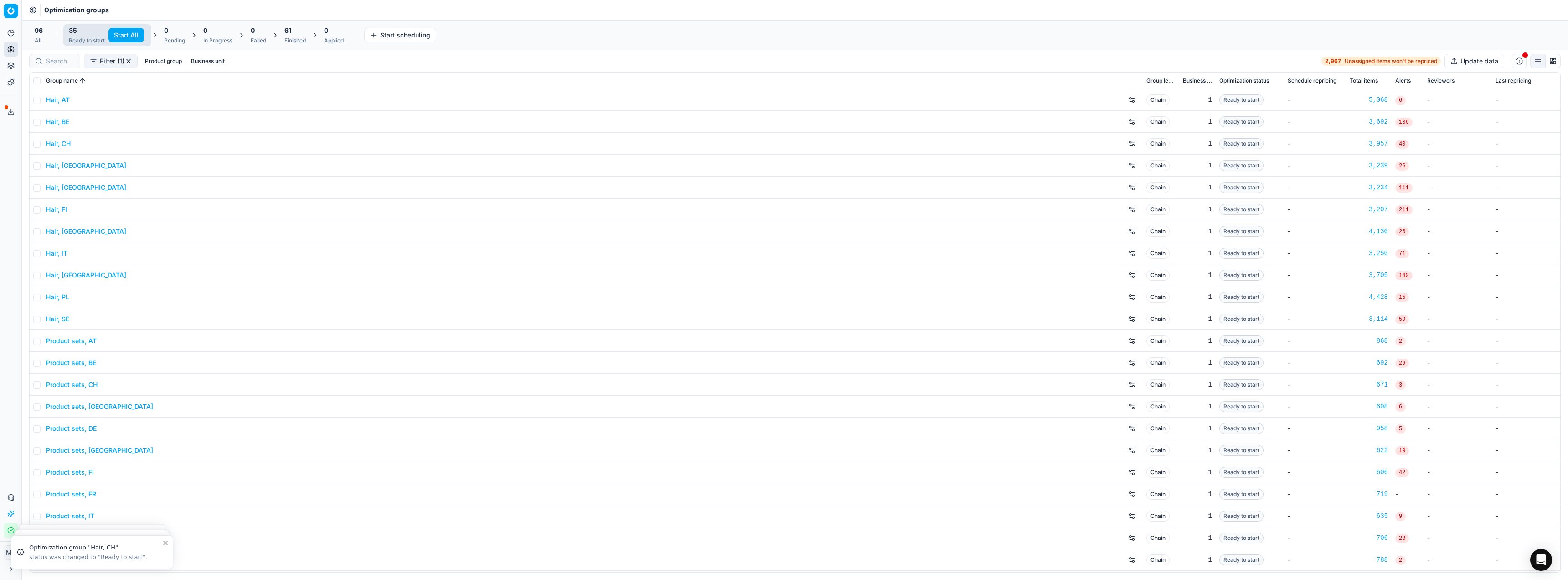
click at [115, 35] on button "Start All" at bounding box center [126, 34] width 35 height 15
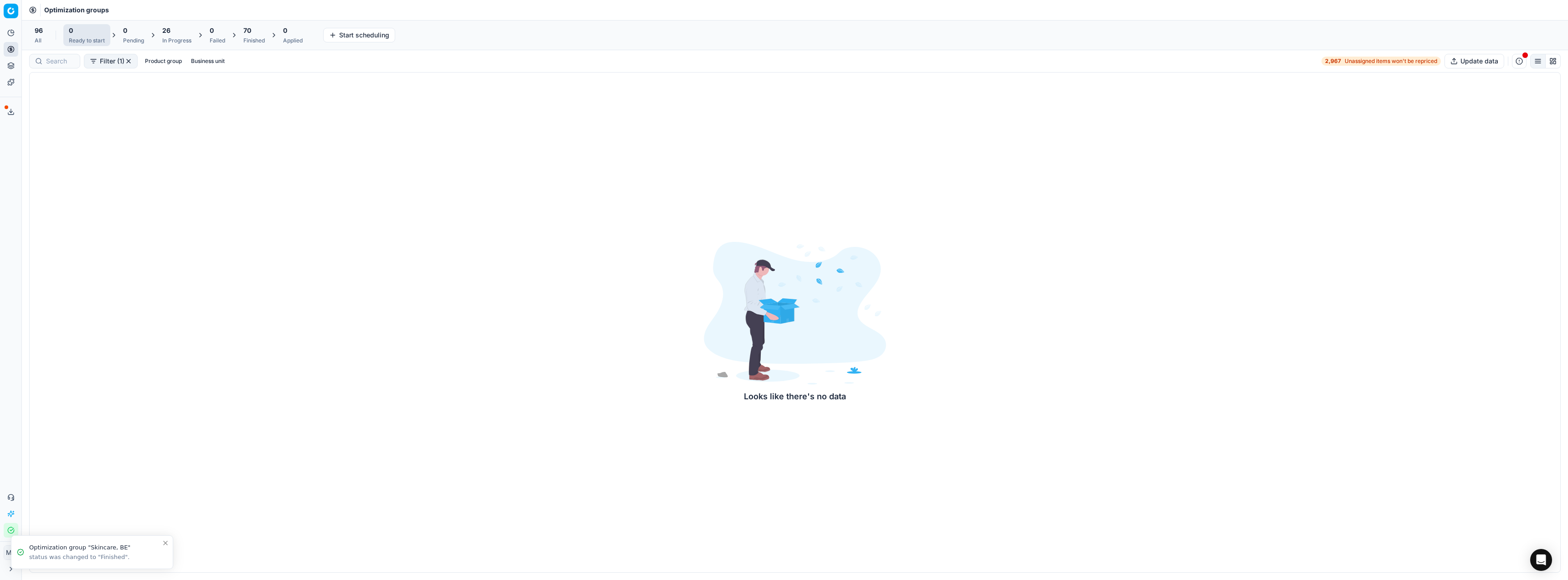
click at [109, 4] on div "Optimization groups" at bounding box center [794, 10] width 1546 height 21
click at [156, 6] on div "Optimization groups" at bounding box center [794, 10] width 1546 height 21
click at [158, 4] on div "Optimization groups" at bounding box center [794, 10] width 1546 height 21
click at [281, 6] on div "Optimization groups" at bounding box center [794, 10] width 1546 height 21
click at [249, 25] on div "96 Finished" at bounding box center [253, 35] width 32 height 22
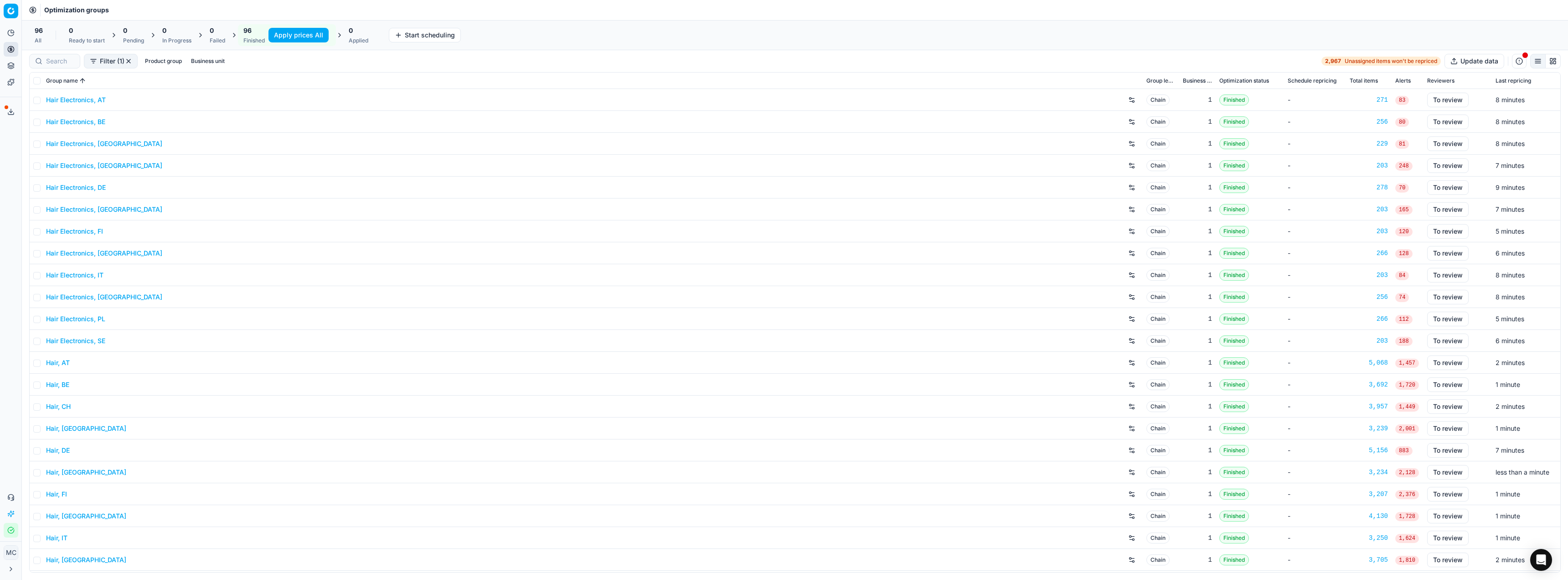
click at [250, 34] on span "96" at bounding box center [247, 30] width 8 height 9
click at [278, 36] on button "Apply prices All" at bounding box center [299, 34] width 61 height 15
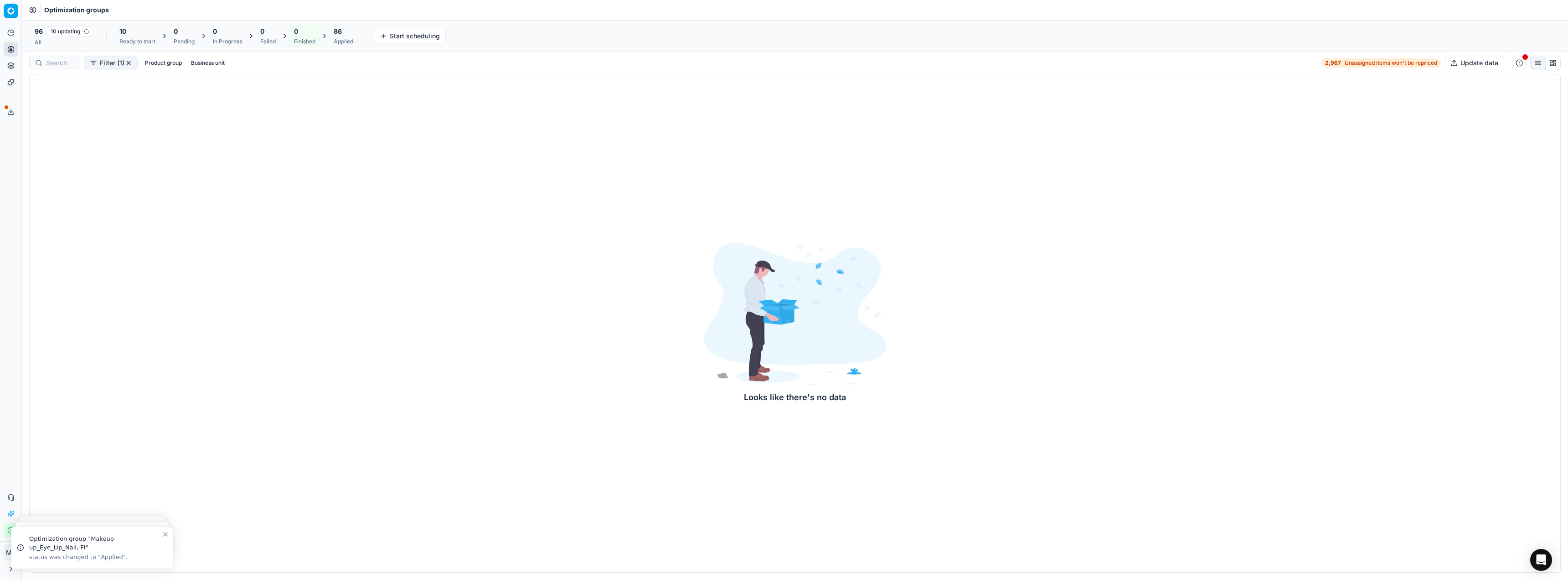
click at [390, 14] on div "Optimization groups" at bounding box center [794, 10] width 1546 height 21
click at [391, 6] on div "Optimization groups" at bounding box center [794, 10] width 1546 height 21
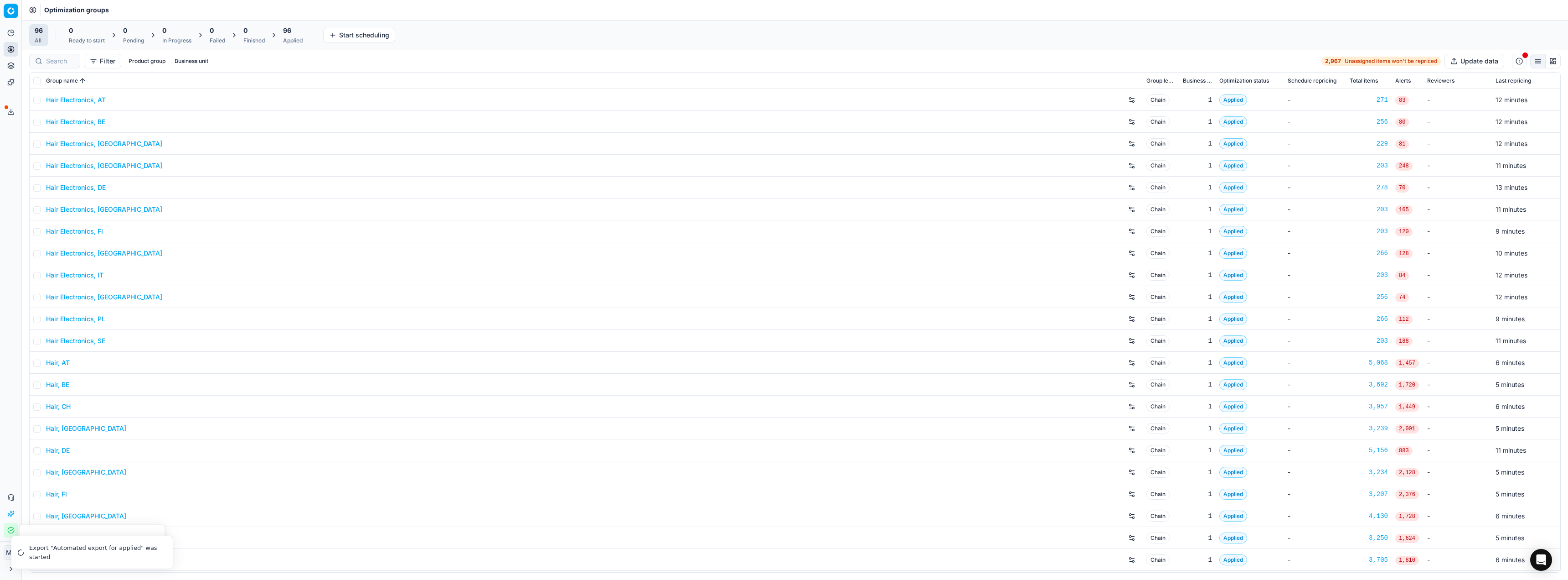
click at [287, 31] on span "96" at bounding box center [287, 30] width 8 height 9
click at [219, 63] on button "Business unit" at bounding box center [208, 61] width 41 height 11
click at [142, 131] on input "cz" at bounding box center [141, 130] width 7 height 7
checkbox input "true"
click at [139, 168] on input "fi" at bounding box center [141, 168] width 7 height 7
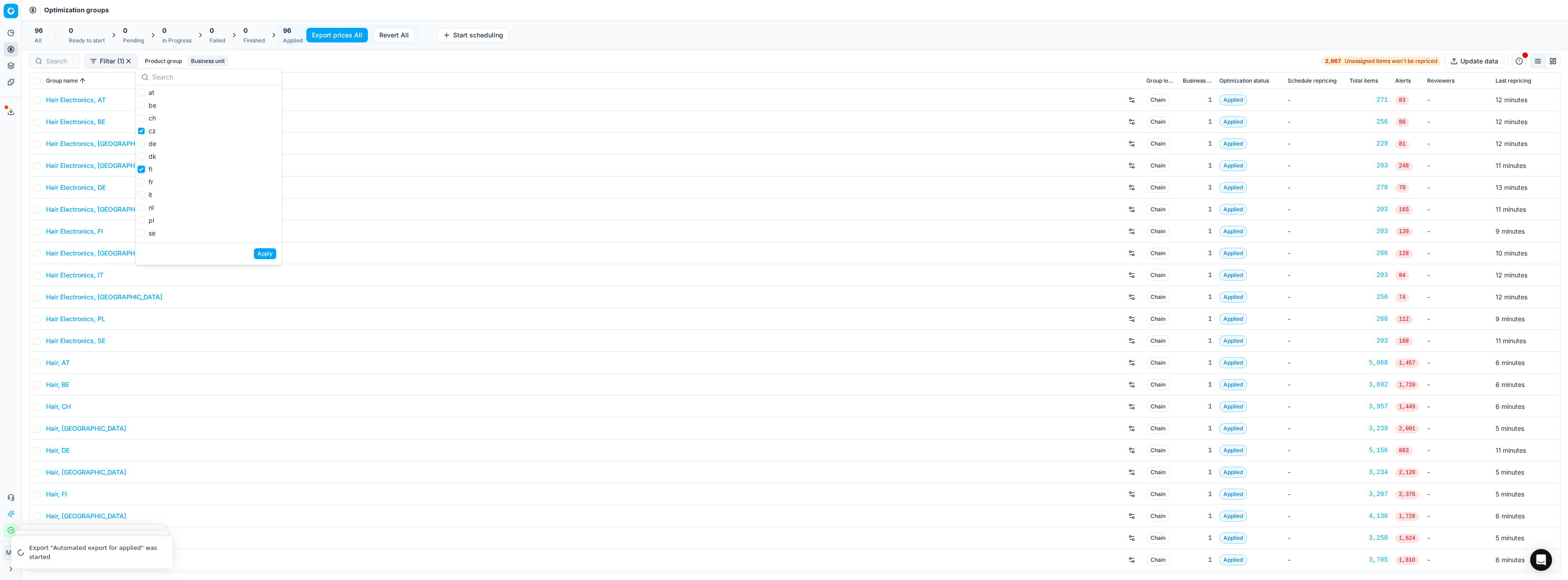
checkbox input "true"
click at [138, 157] on input "dk" at bounding box center [141, 156] width 7 height 7
checkbox input "true"
drag, startPoint x: 138, startPoint y: 195, endPoint x: 142, endPoint y: 219, distance: 24.3
click at [139, 195] on input "it" at bounding box center [141, 194] width 7 height 7
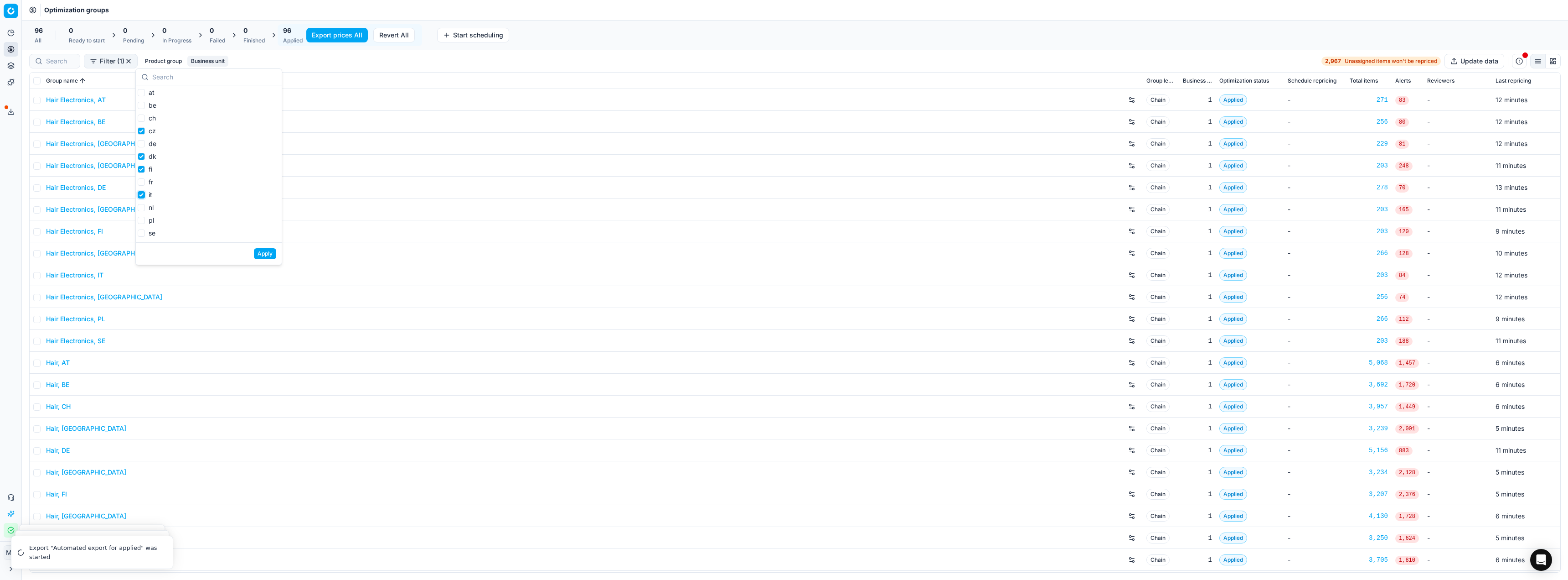
checkbox input "true"
click at [139, 235] on input "se" at bounding box center [141, 233] width 7 height 7
checkbox input "true"
click at [272, 255] on button "Apply" at bounding box center [265, 253] width 22 height 11
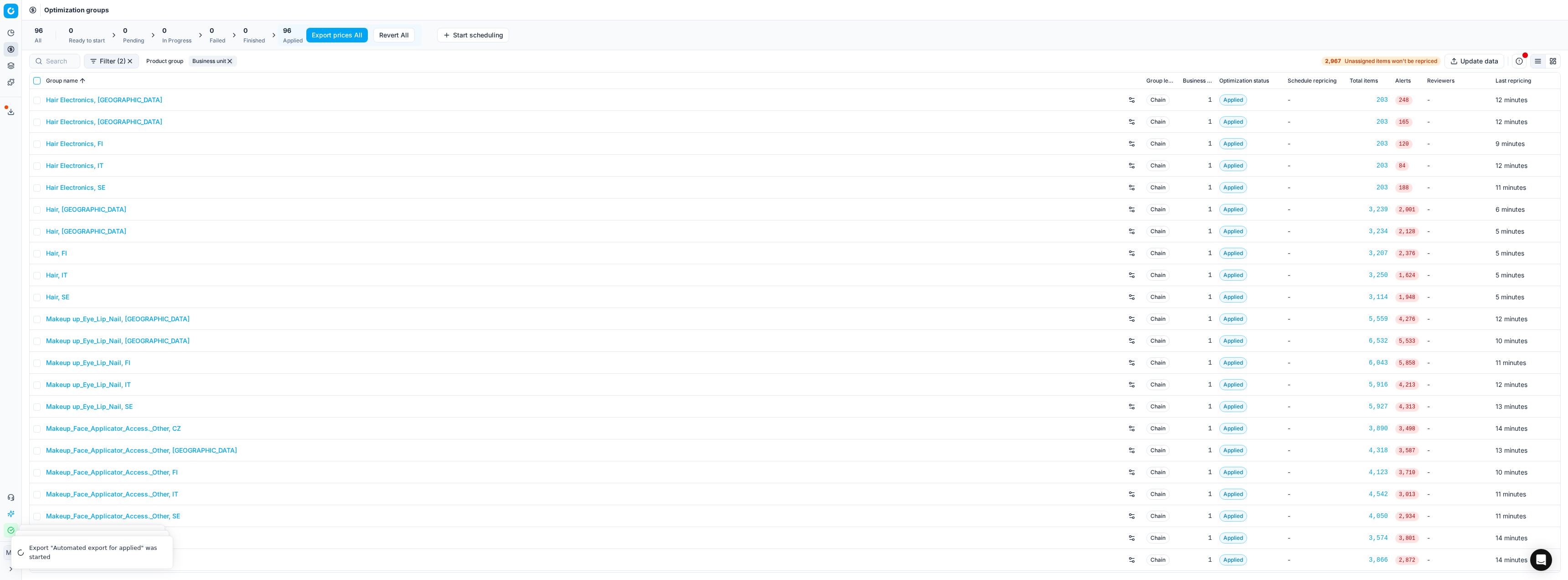
drag, startPoint x: 33, startPoint y: 82, endPoint x: 45, endPoint y: 82, distance: 12.0
click at [34, 82] on input "checkbox" at bounding box center [36, 80] width 7 height 7
checkbox input "true"
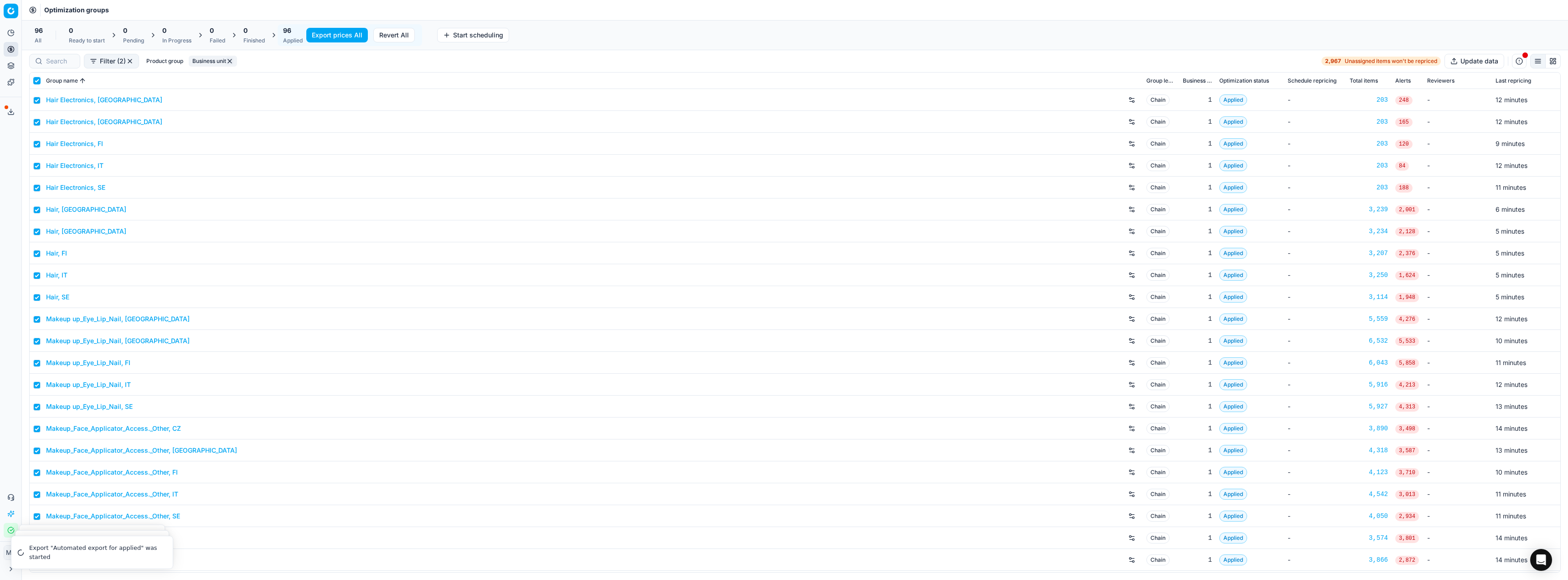
checkbox input "true"
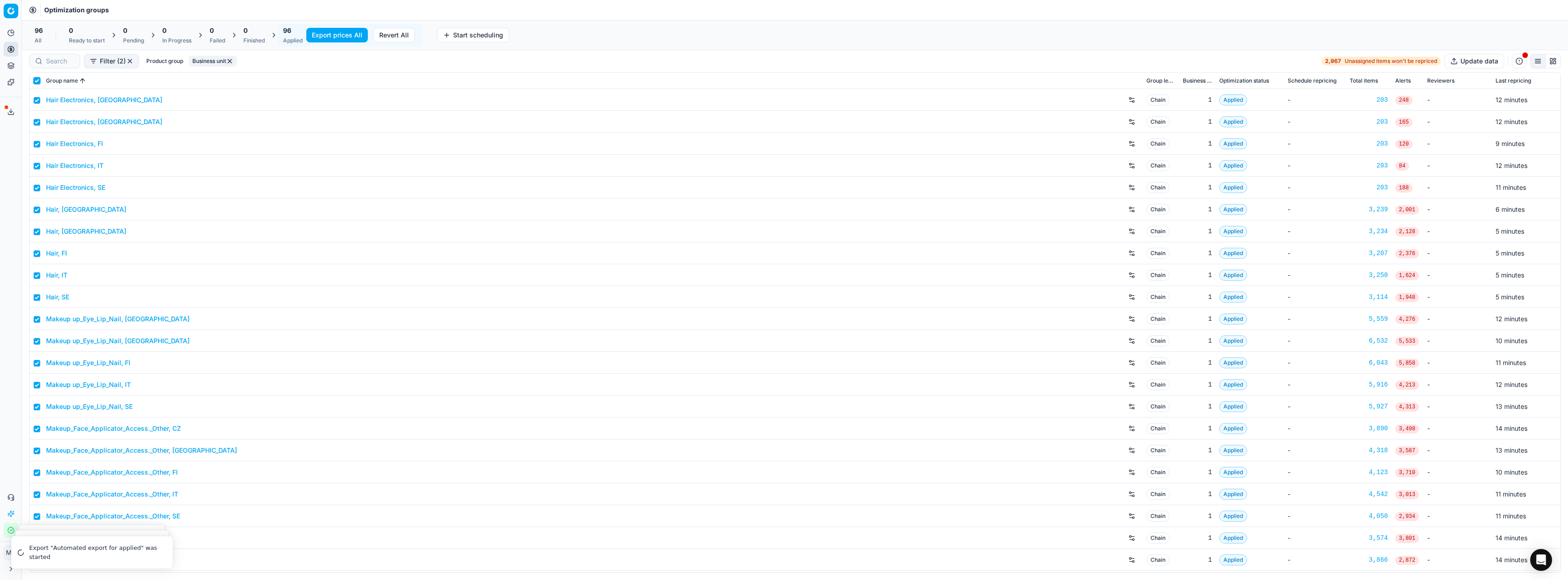
checkbox input "true"
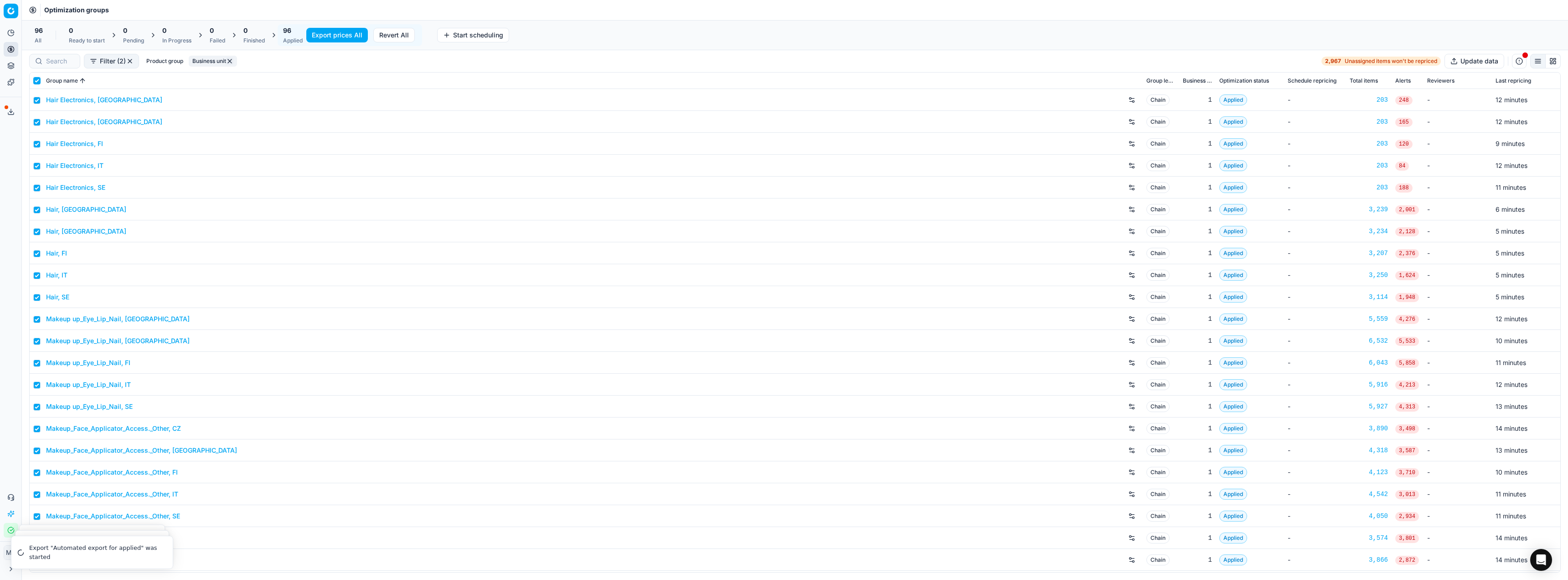
checkbox input "true"
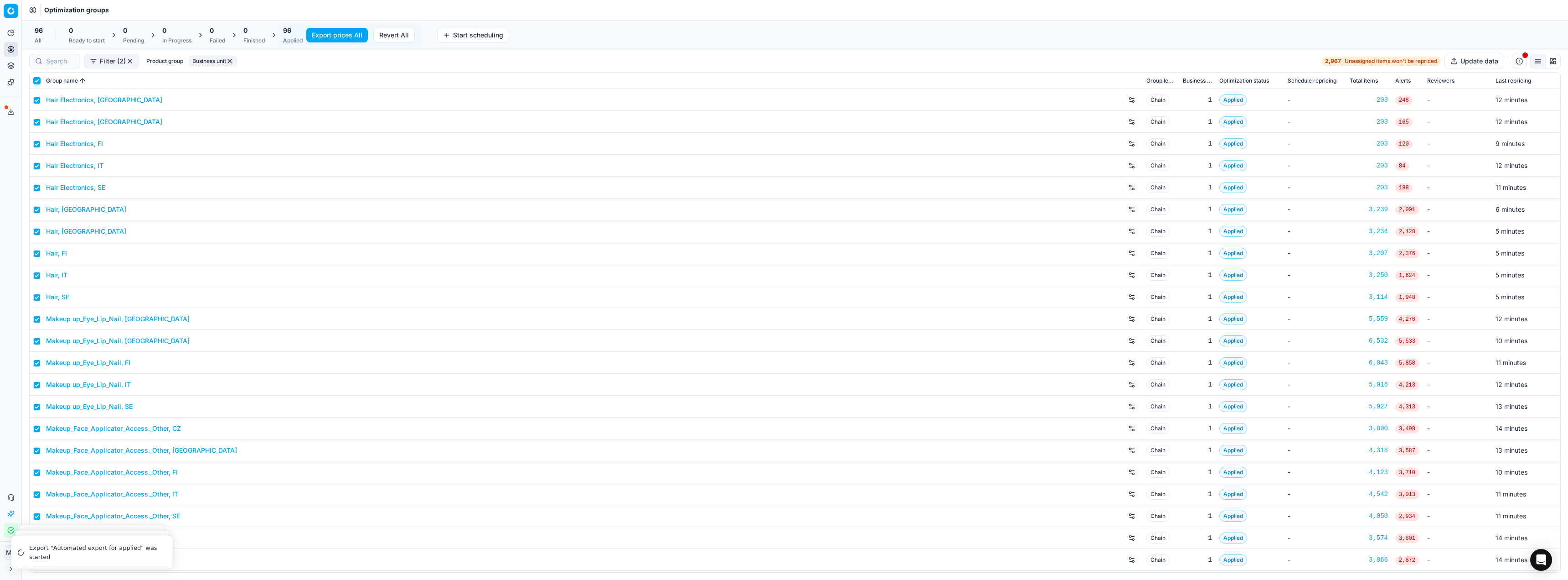
checkbox input "true"
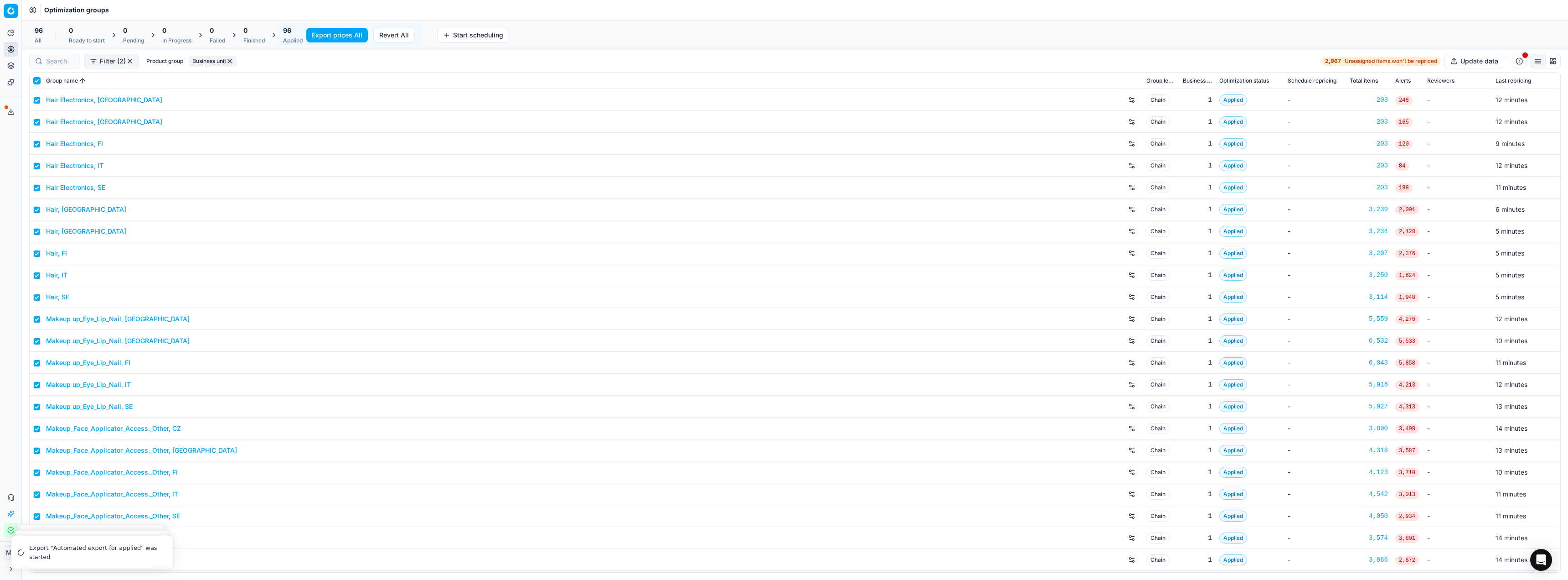
checkbox input "true"
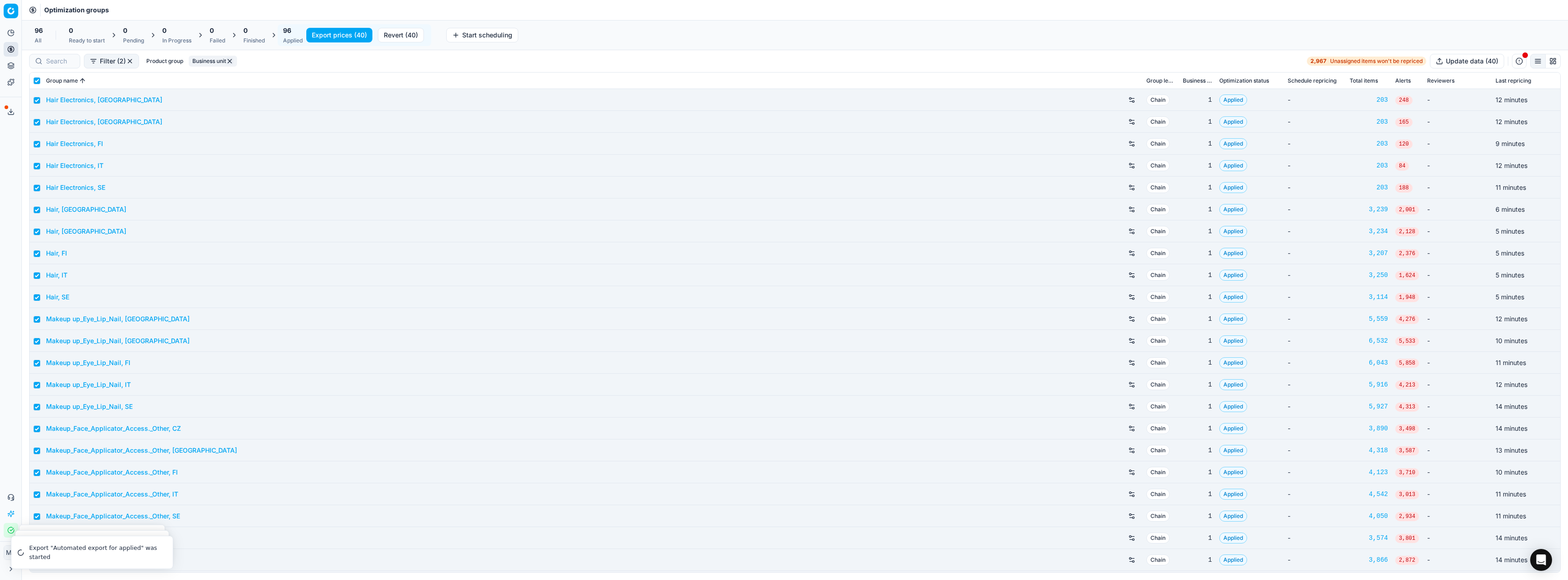
click at [334, 38] on button "Export prices (40)" at bounding box center [339, 34] width 66 height 15
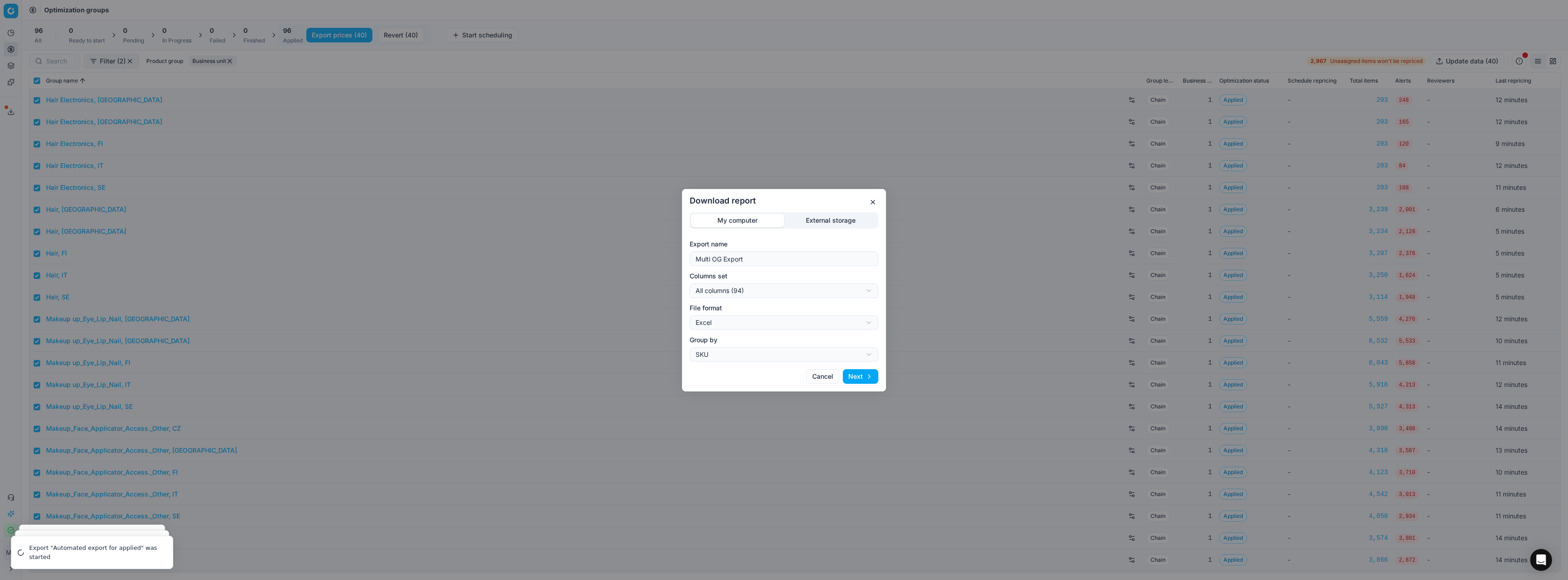
click at [840, 298] on form "Export name Multi OG Export Columns set All columns (94) All columns (94) Curre…" at bounding box center [783, 300] width 189 height 122
click at [828, 294] on div "Download report My computer External storage Export name Multi OG Export Column…" at bounding box center [784, 290] width 1568 height 580
select select "custom"
click at [788, 321] on div "Download report My computer External storage Export name Multi OG Export Column…" at bounding box center [784, 290] width 1568 height 580
select select "csv"
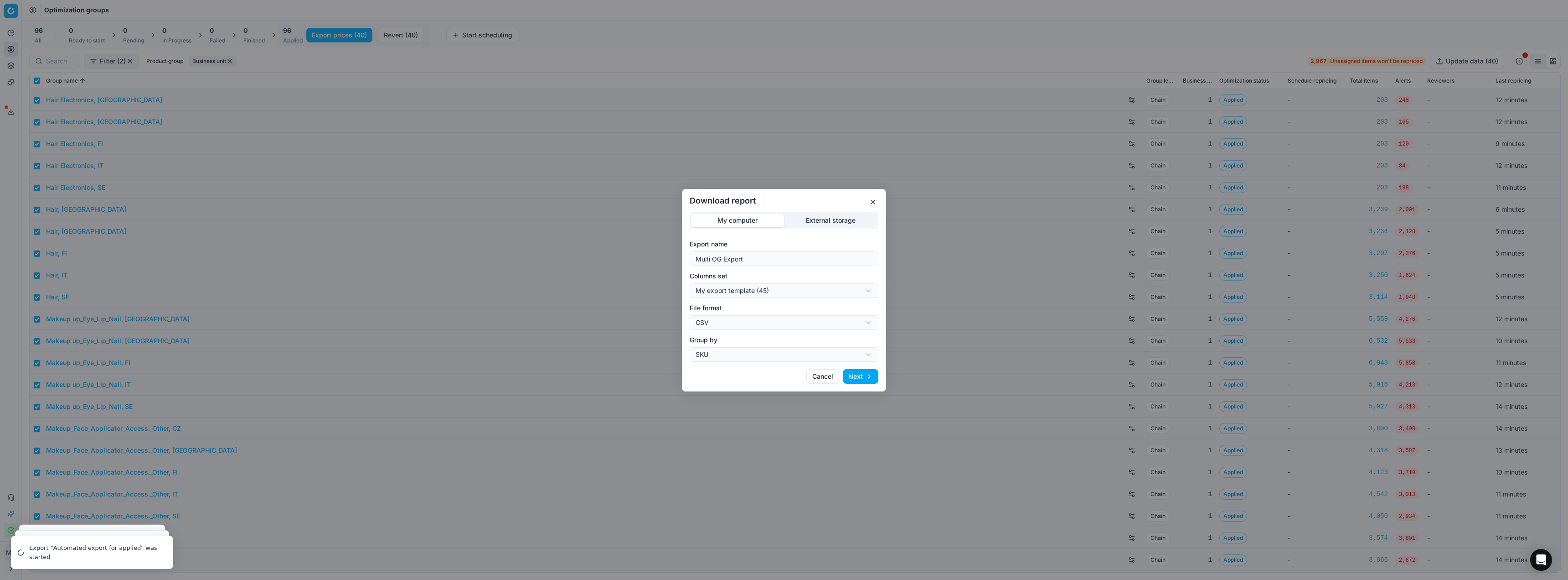
click at [871, 376] on button "Next" at bounding box center [860, 376] width 35 height 15
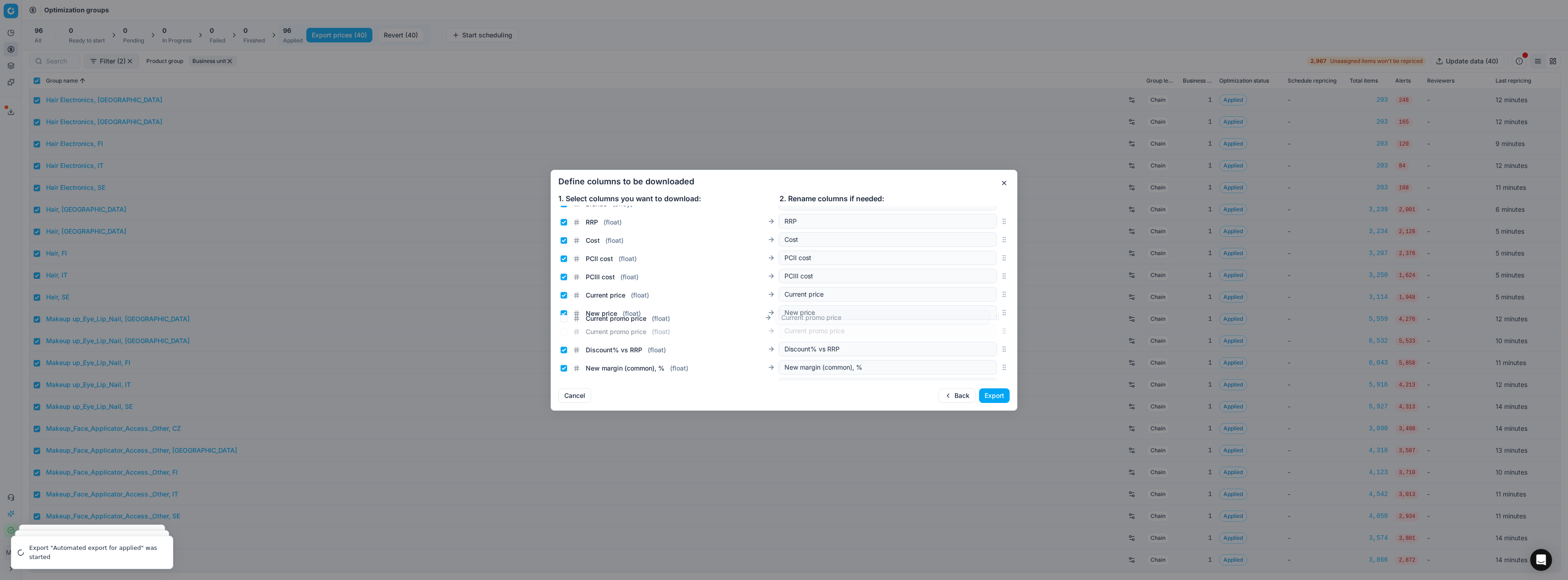
scroll to position [87, 0]
drag, startPoint x: 998, startPoint y: 292, endPoint x: 972, endPoint y: 305, distance: 29.1
click at [972, 305] on div "Current promo price ( float ) Current promo price" at bounding box center [784, 310] width 452 height 19
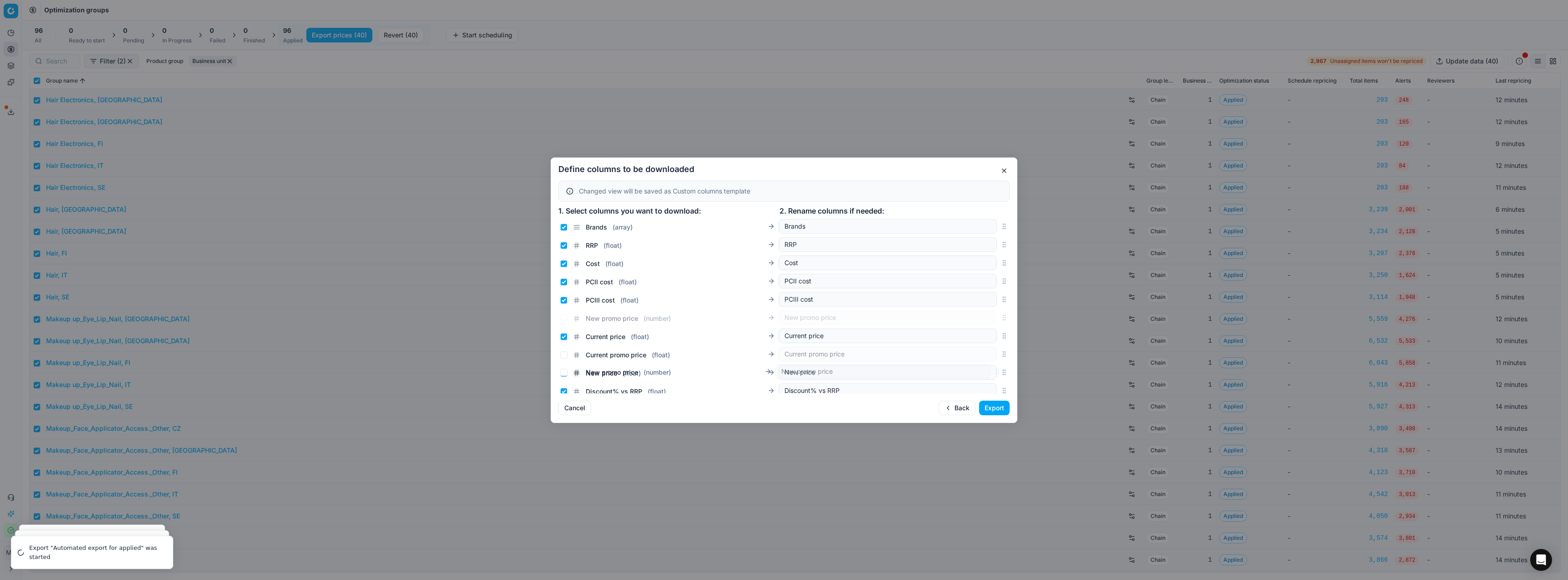
scroll to position [101, 0]
drag, startPoint x: 1000, startPoint y: 306, endPoint x: 958, endPoint y: 342, distance: 55.3
click at [958, 342] on div "New promo price ( number ) New promo price" at bounding box center [784, 345] width 452 height 19
drag, startPoint x: 564, startPoint y: 311, endPoint x: 563, endPoint y: 293, distance: 18.0
click at [564, 308] on input "Current promo price ( float )" at bounding box center [563, 309] width 7 height 7
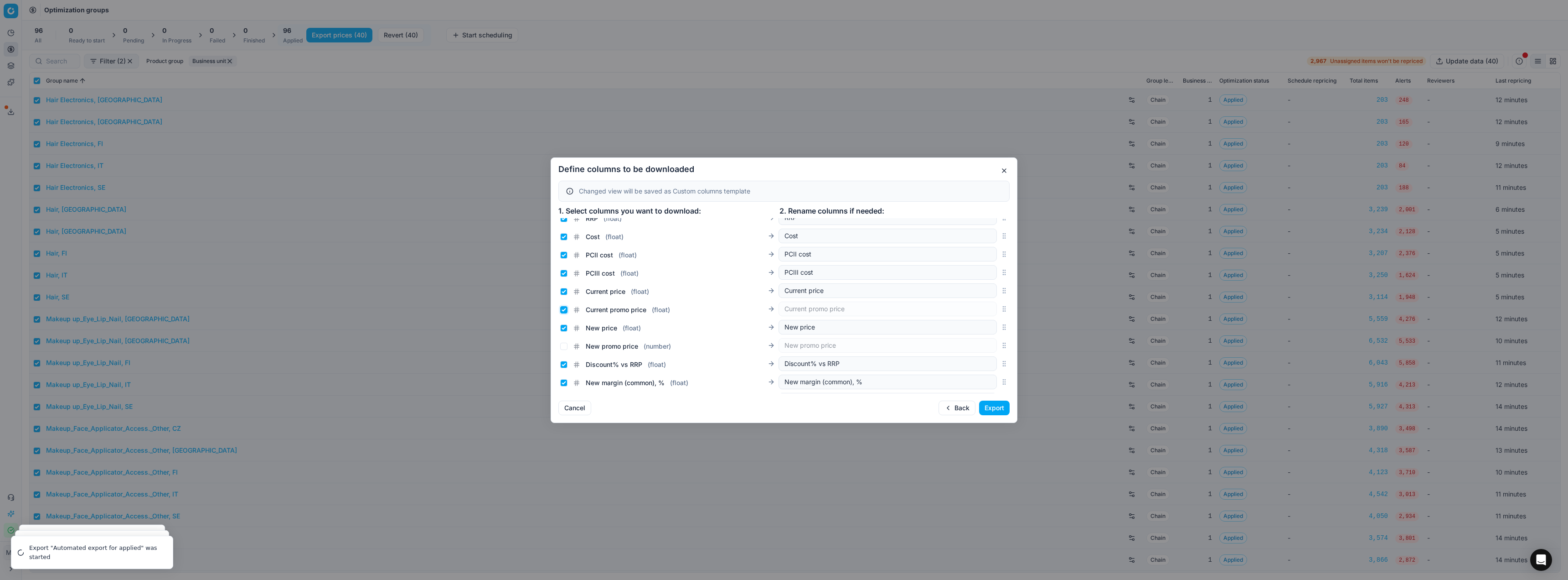
checkbox input "true"
click at [562, 287] on div "Current price ( float )" at bounding box center [604, 290] width 89 height 9
click at [562, 290] on input "Current price ( float )" at bounding box center [563, 290] width 7 height 7
checkbox input "false"
click at [562, 328] on input "New price ( float )" at bounding box center [563, 327] width 7 height 7
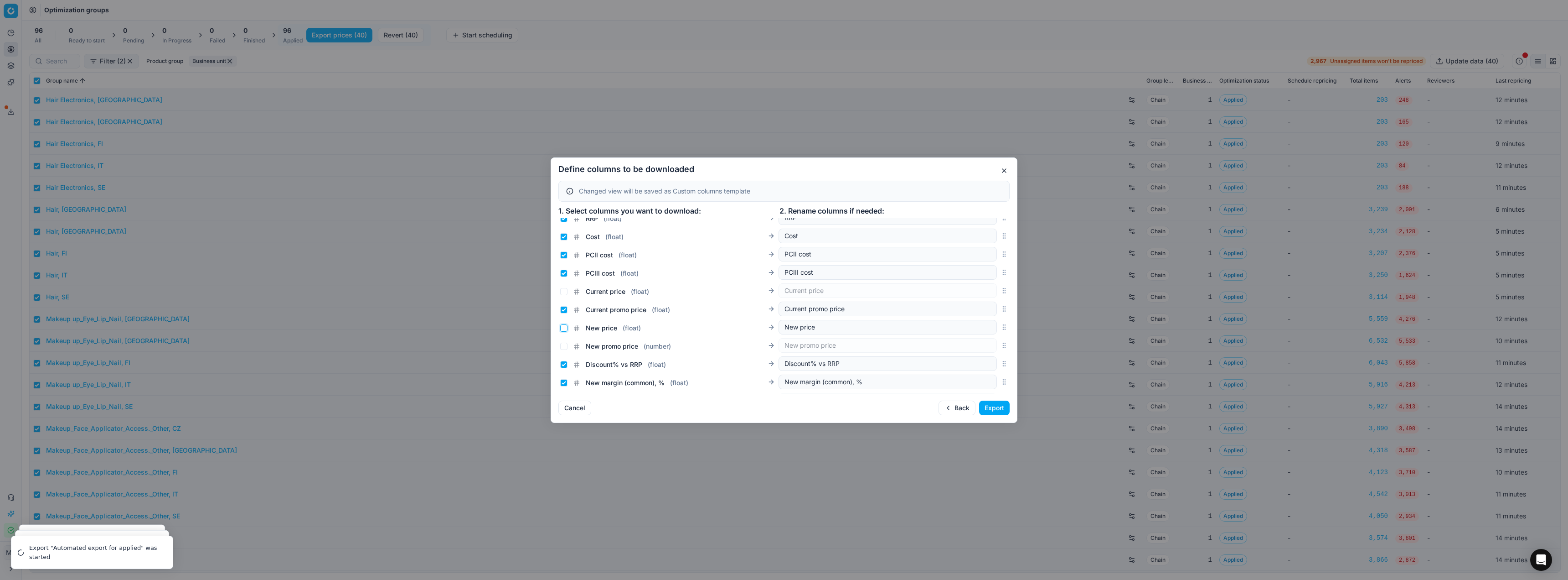
checkbox input "false"
click at [563, 344] on input "New promo price ( number )" at bounding box center [563, 345] width 7 height 7
checkbox input "true"
click at [1008, 405] on button "Export" at bounding box center [993, 407] width 30 height 15
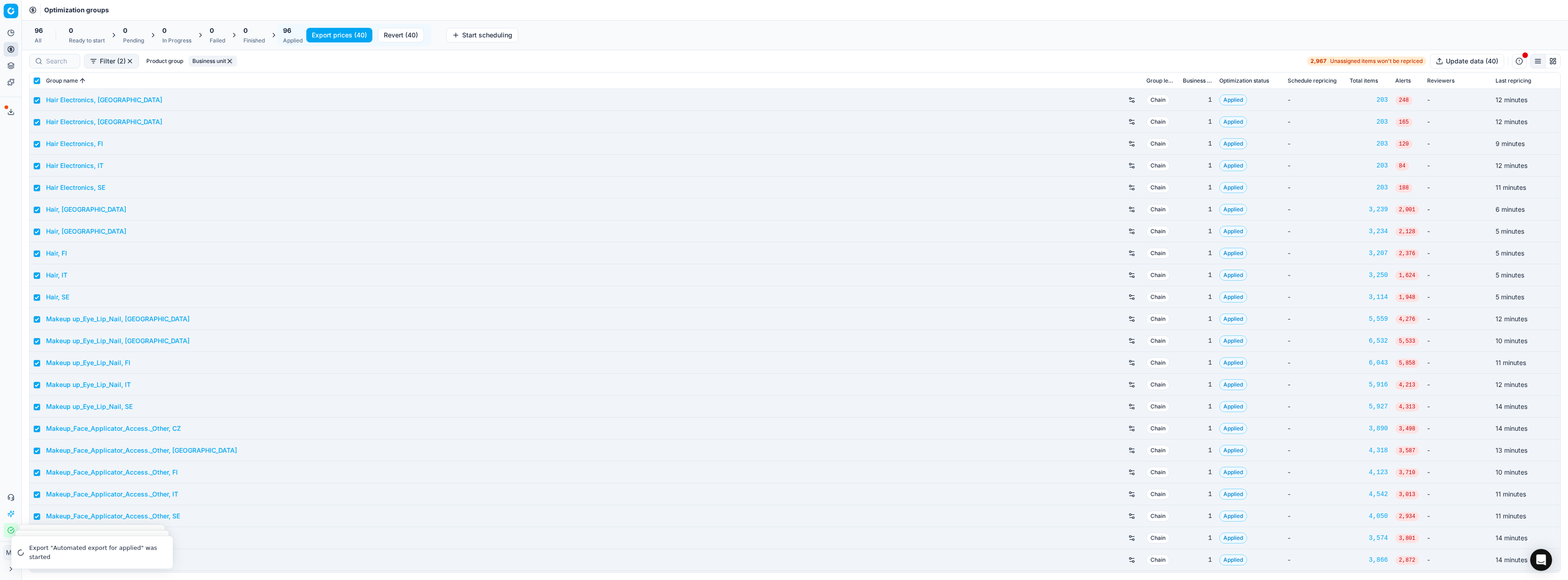
click at [8, 109] on icon at bounding box center [10, 111] width 7 height 7
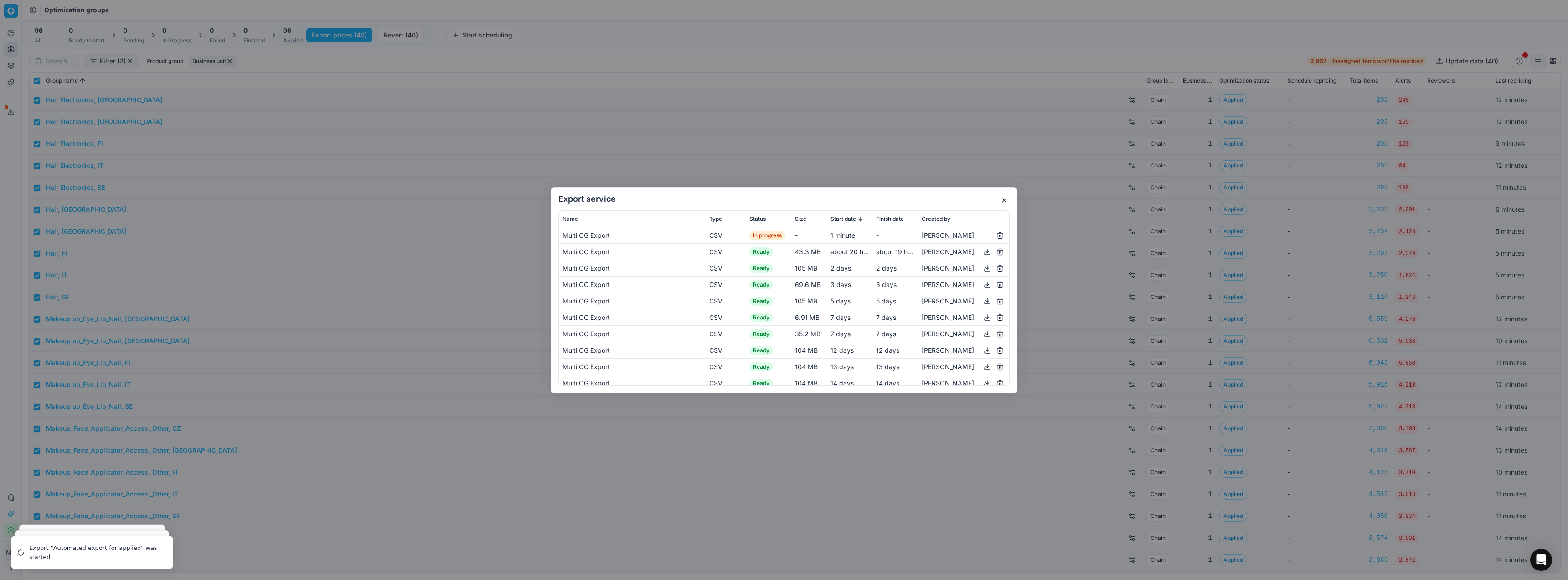
click at [909, 199] on h2 "Export service" at bounding box center [784, 199] width 452 height 8
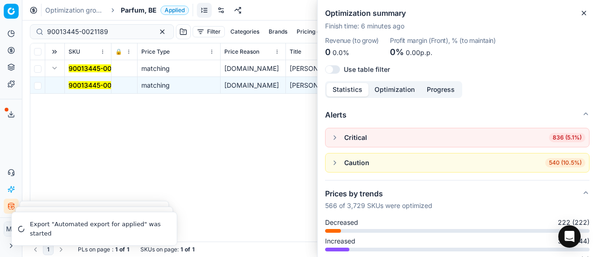
scroll to position [123, 0]
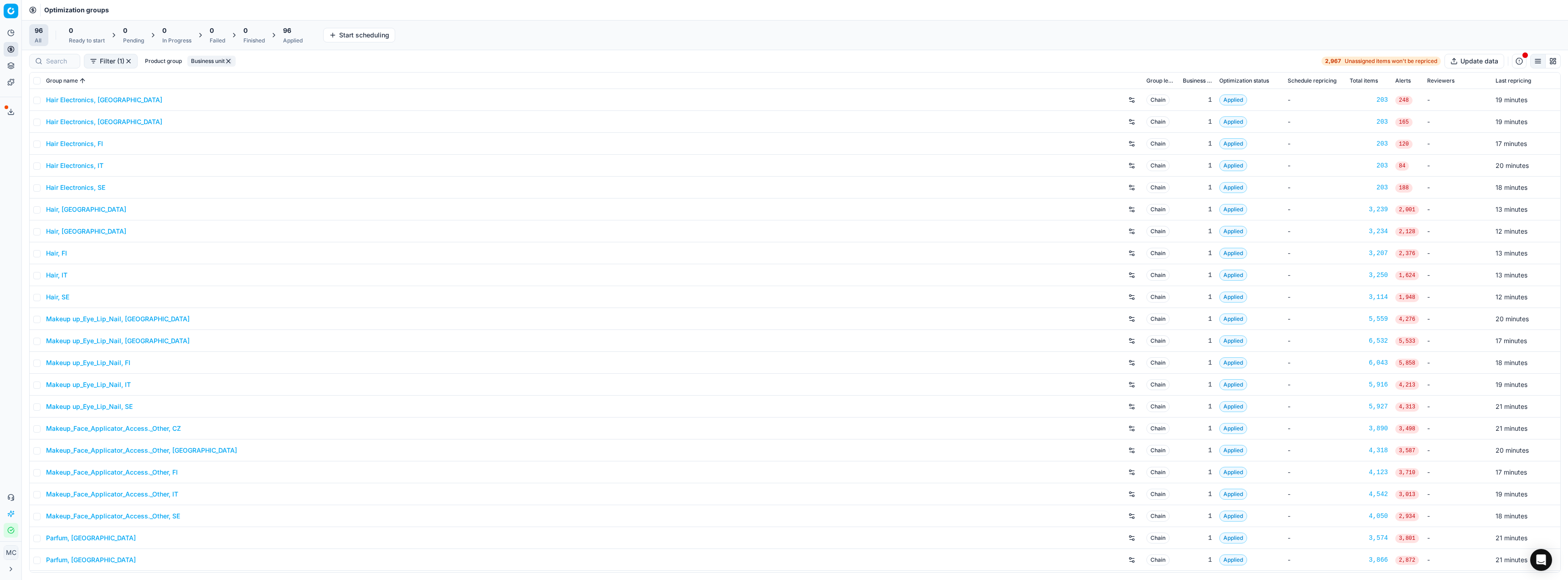
click at [7, 112] on icon at bounding box center [10, 111] width 7 height 7
click at [4, 112] on div "Export service 18" at bounding box center [11, 112] width 22 height 22
click at [14, 108] on button "Export service" at bounding box center [11, 112] width 15 height 15
click at [8, 110] on icon at bounding box center [10, 111] width 7 height 7
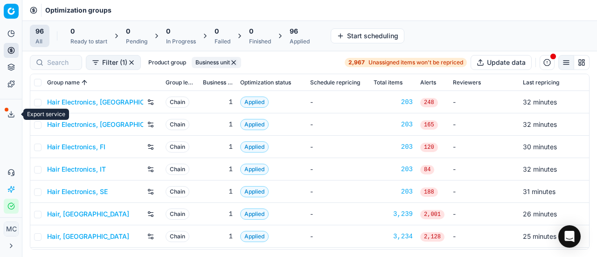
click at [7, 113] on button "Export service" at bounding box center [11, 114] width 15 height 15
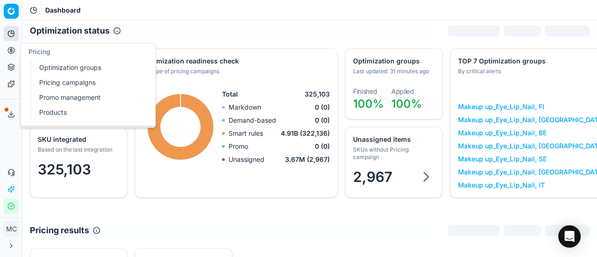
click at [12, 50] on icon at bounding box center [10, 50] width 7 height 7
click at [37, 64] on link "Optimization groups" at bounding box center [89, 67] width 109 height 13
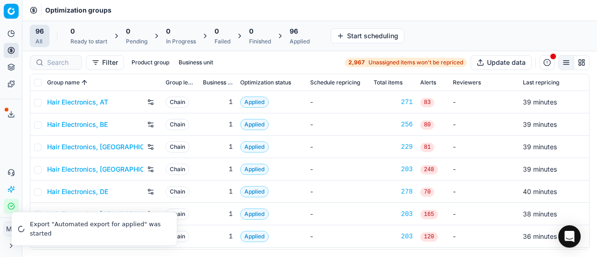
click at [87, 105] on link "Hair Electronics, AT" at bounding box center [77, 101] width 61 height 9
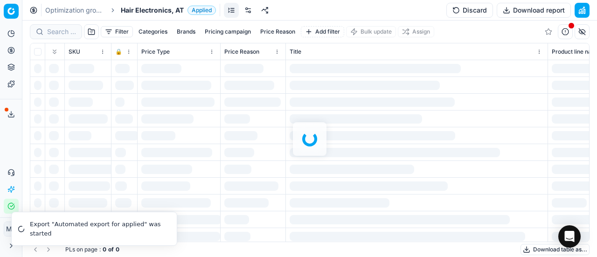
click at [143, 12] on span "Hair Electronics, AT" at bounding box center [152, 10] width 63 height 9
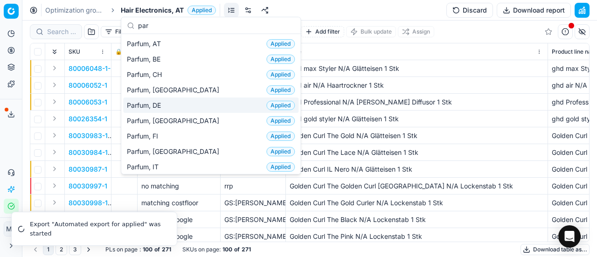
type input "par"
click at [167, 103] on div "Parfum, DE Applied" at bounding box center [210, 104] width 175 height 15
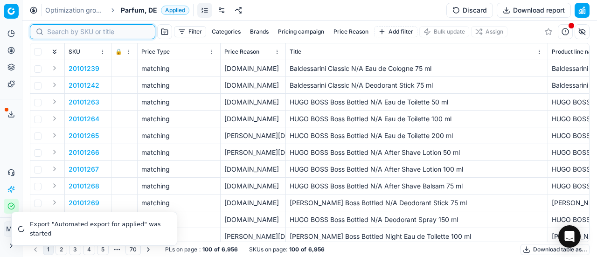
click at [56, 34] on input at bounding box center [98, 31] width 102 height 9
paste input "90015404-0023990"
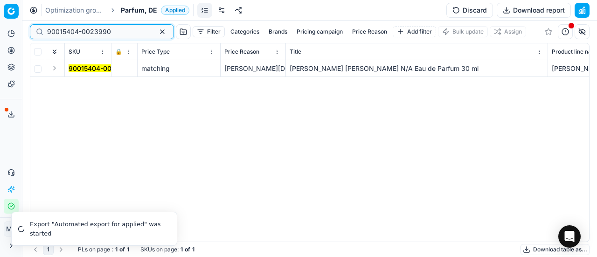
type input "90015404-0023990"
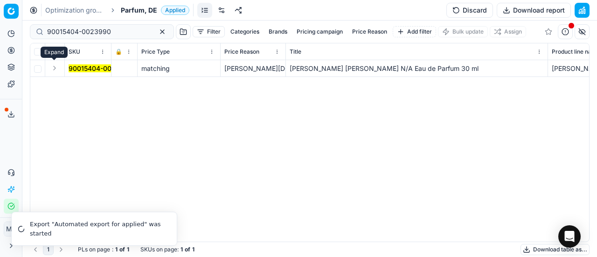
click at [57, 67] on button "Expand" at bounding box center [54, 67] width 11 height 11
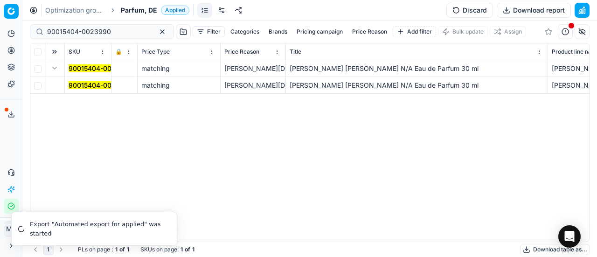
click at [73, 89] on mark "90015404-0023990" at bounding box center [101, 85] width 64 height 8
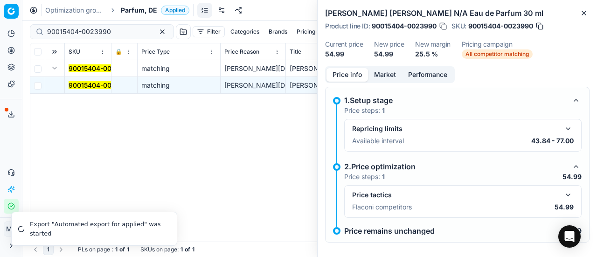
click at [385, 79] on button "Market" at bounding box center [385, 75] width 34 height 14
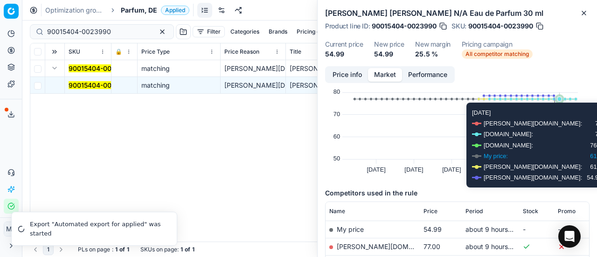
scroll to position [17, 0]
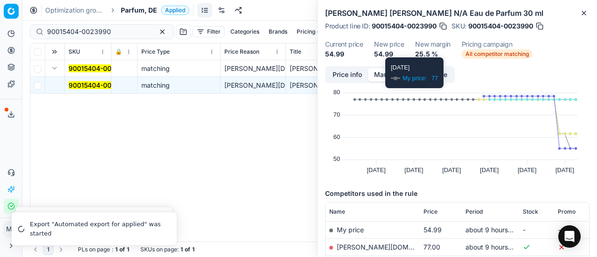
click at [337, 79] on button "Price info" at bounding box center [346, 75] width 41 height 14
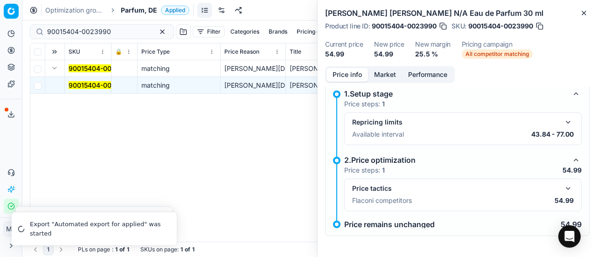
scroll to position [0, 0]
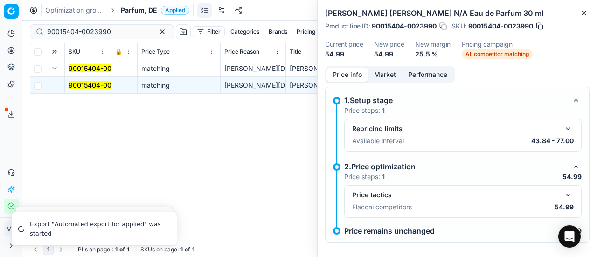
click at [564, 194] on button "button" at bounding box center [567, 194] width 11 height 11
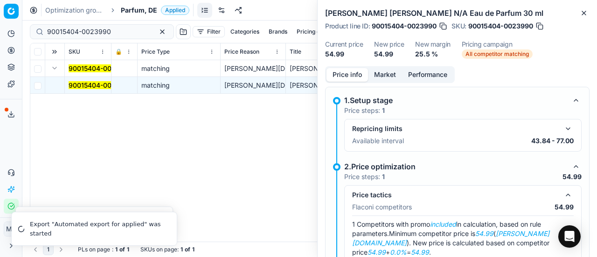
click at [564, 194] on button "button" at bounding box center [567, 194] width 11 height 11
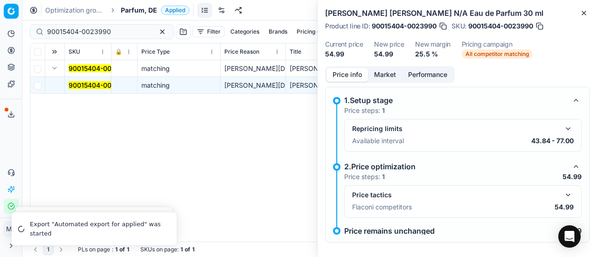
click at [562, 125] on button "button" at bounding box center [567, 128] width 11 height 11
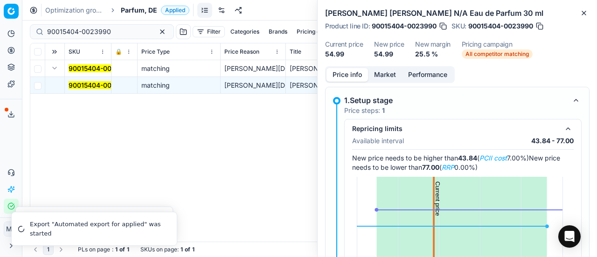
click at [562, 125] on button "button" at bounding box center [567, 128] width 11 height 11
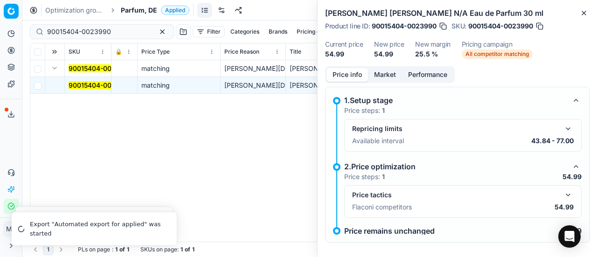
scroll to position [0, 23]
click at [582, 12] on icon "button" at bounding box center [583, 12] width 7 height 7
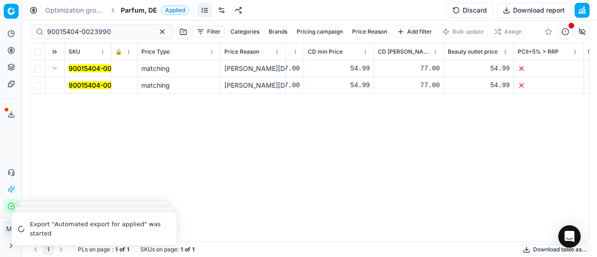
scroll to position [0, 718]
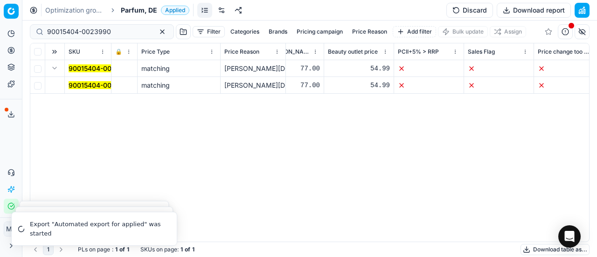
click at [81, 83] on mark "90015404-0023990" at bounding box center [101, 85] width 64 height 8
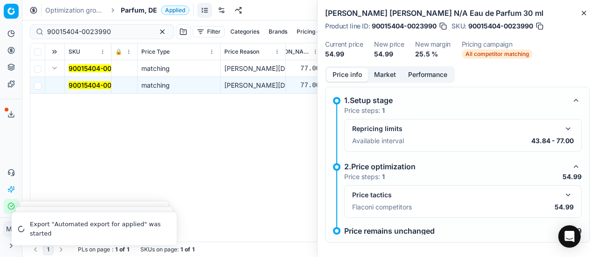
click at [385, 78] on button "Market" at bounding box center [385, 75] width 34 height 14
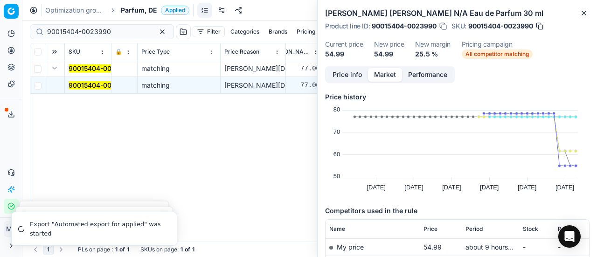
click at [12, 110] on icon at bounding box center [10, 113] width 7 height 7
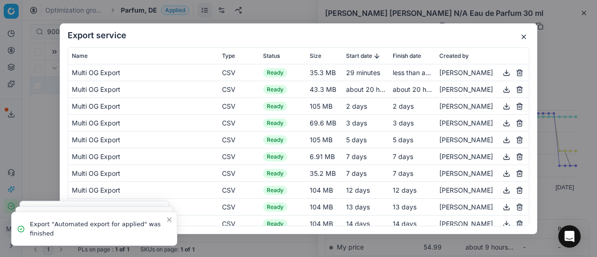
click at [501, 74] on button "button" at bounding box center [506, 72] width 11 height 11
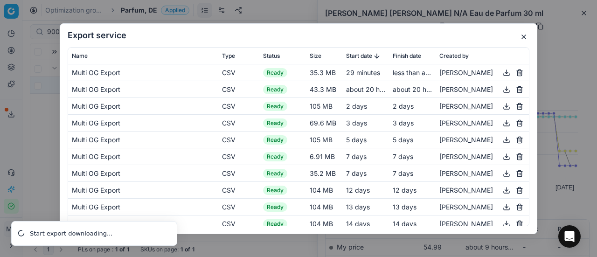
click at [501, 71] on button "button" at bounding box center [506, 72] width 11 height 11
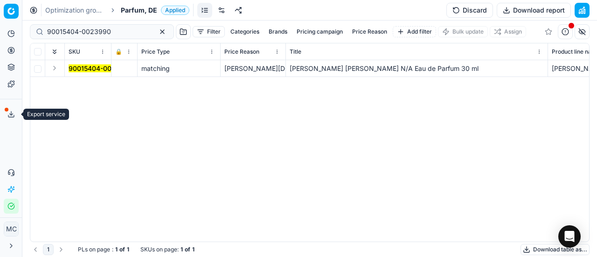
click at [10, 111] on icon at bounding box center [10, 113] width 7 height 7
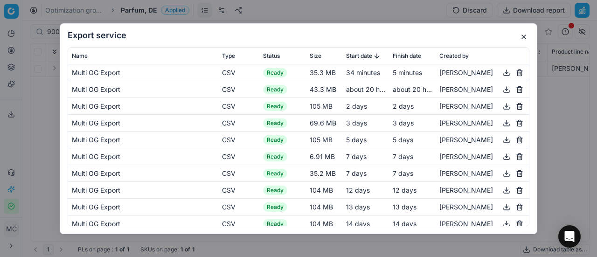
click at [501, 68] on button "button" at bounding box center [506, 72] width 11 height 11
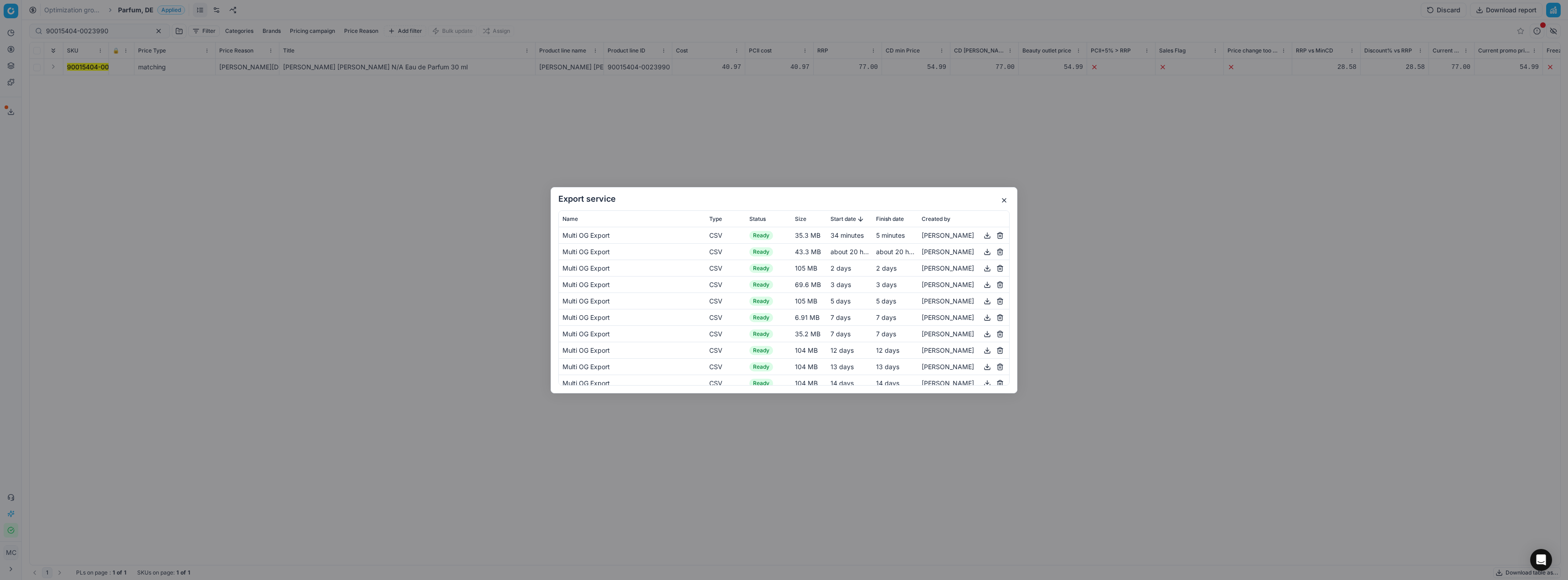
click at [583, 200] on button "button" at bounding box center [1004, 200] width 11 height 11
